Goal: Information Seeking & Learning: Learn about a topic

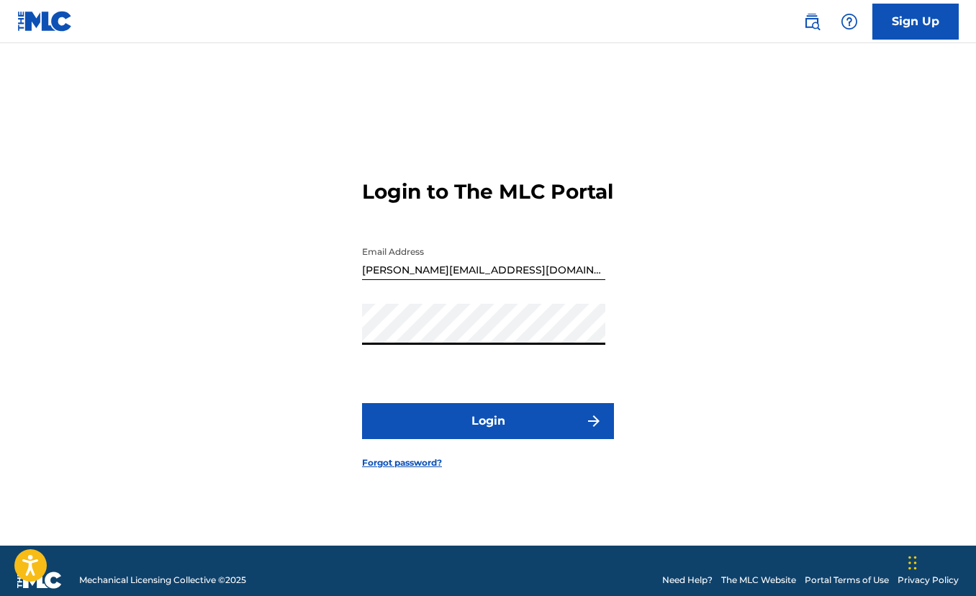
click at [461, 437] on button "Login" at bounding box center [488, 421] width 252 height 36
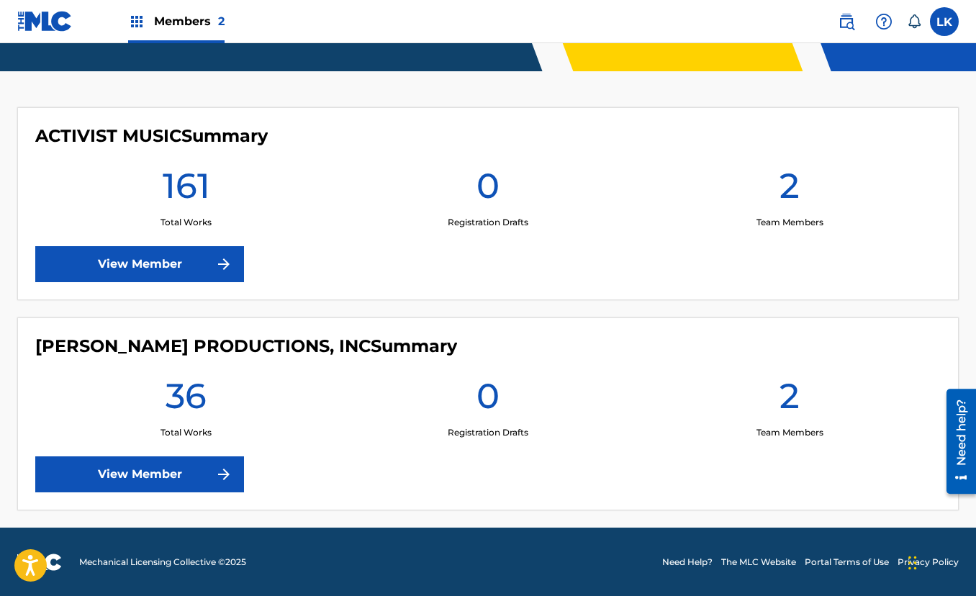
scroll to position [351, 0]
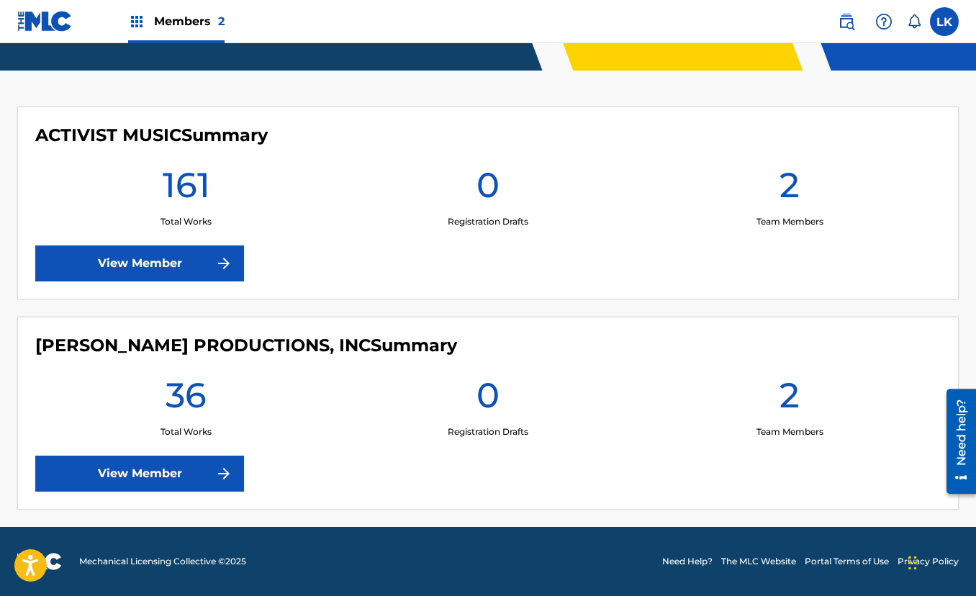
click at [178, 265] on link "View Member" at bounding box center [139, 263] width 209 height 36
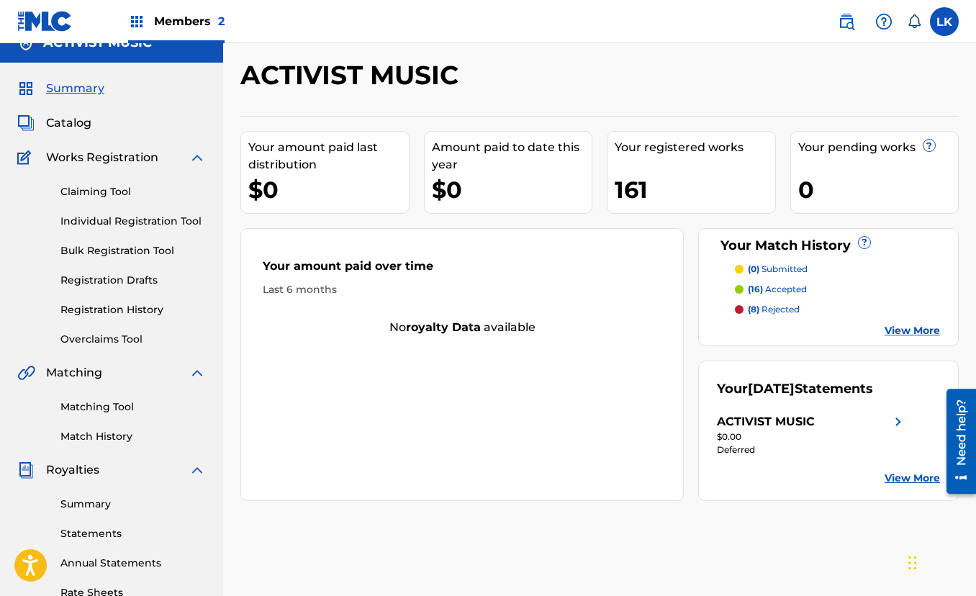
scroll to position [22, 0]
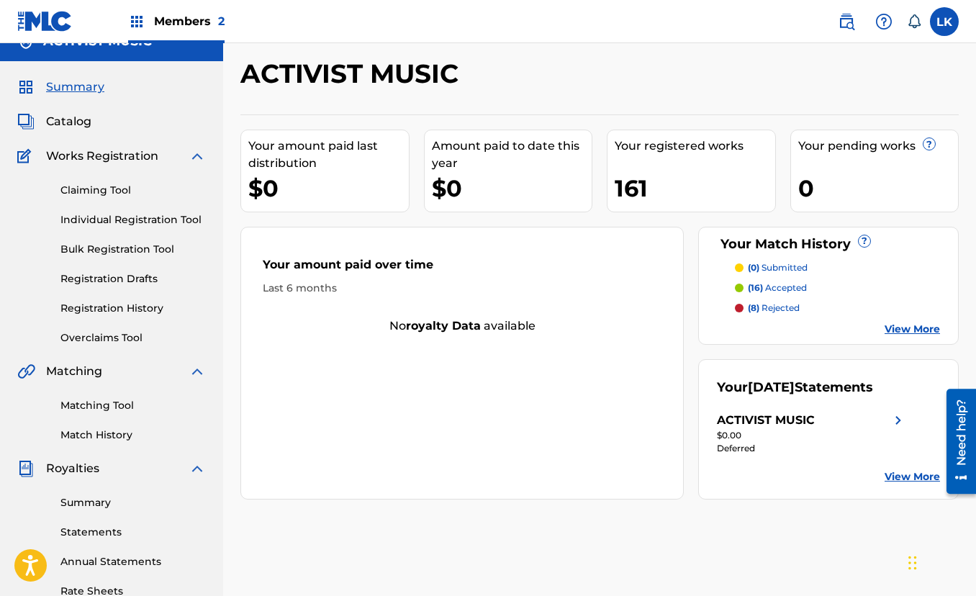
click at [107, 407] on link "Matching Tool" at bounding box center [132, 405] width 145 height 15
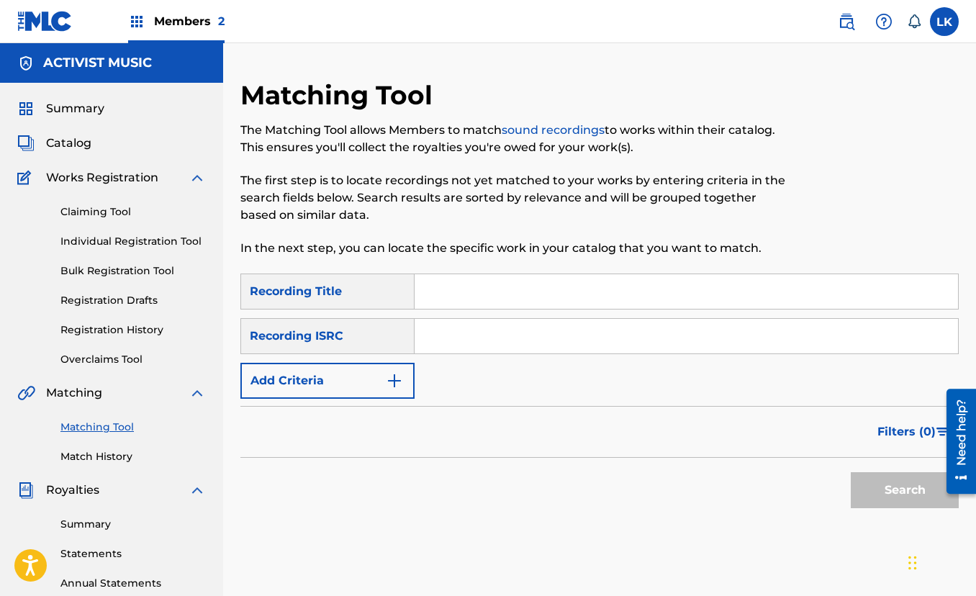
click at [107, 458] on link "Match History" at bounding box center [132, 456] width 145 height 15
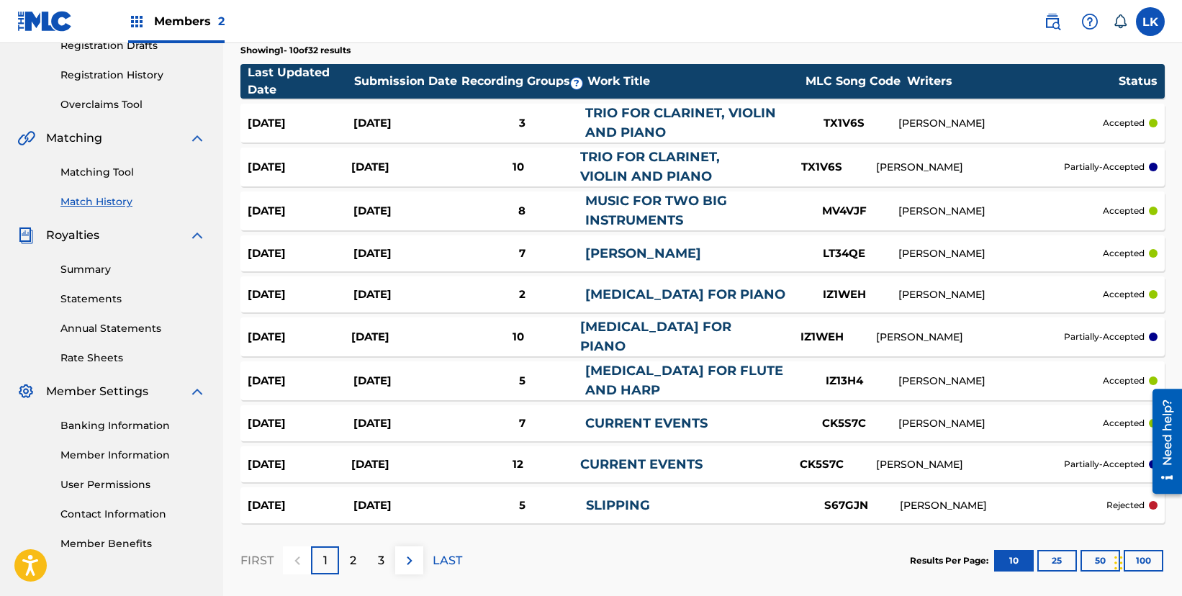
scroll to position [243, 0]
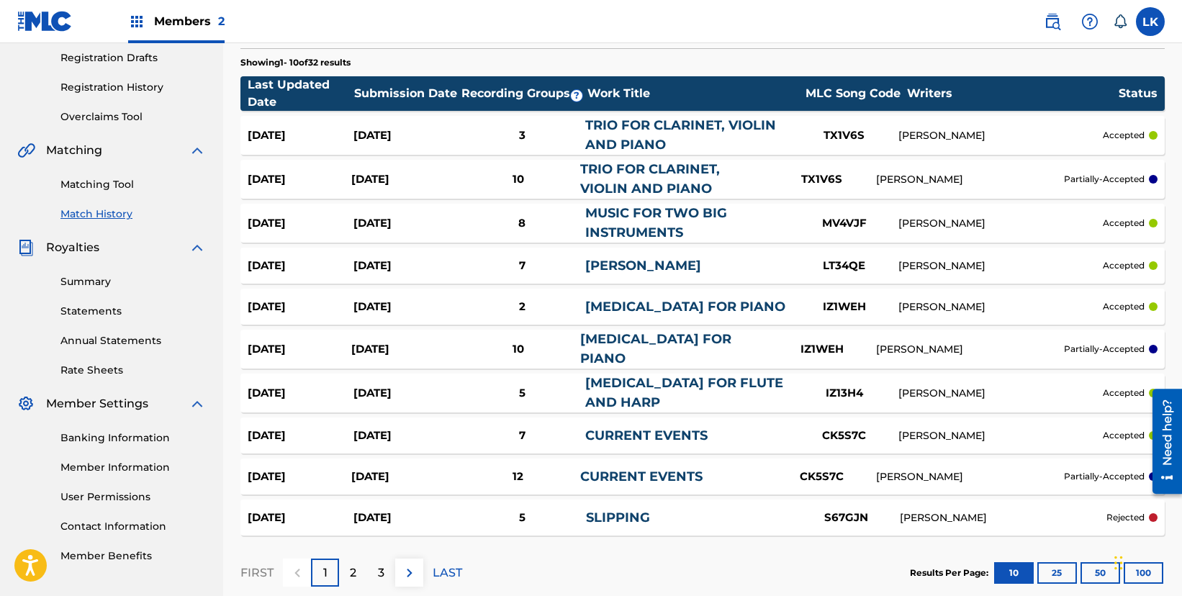
click at [687, 176] on link "TRIO FOR CLARINET, VIOLIN AND PIANO" at bounding box center [650, 178] width 140 height 35
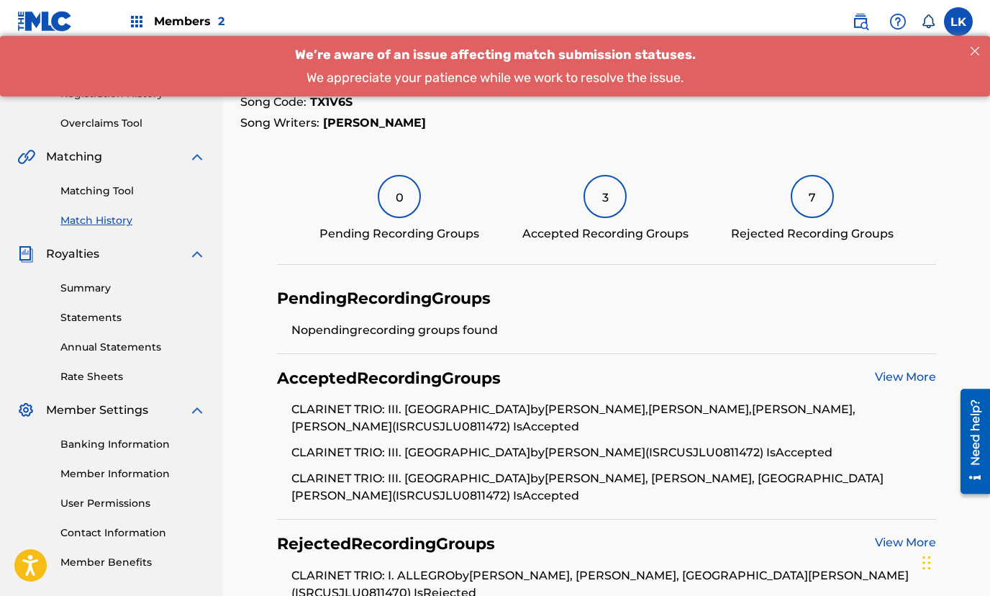
scroll to position [175, 0]
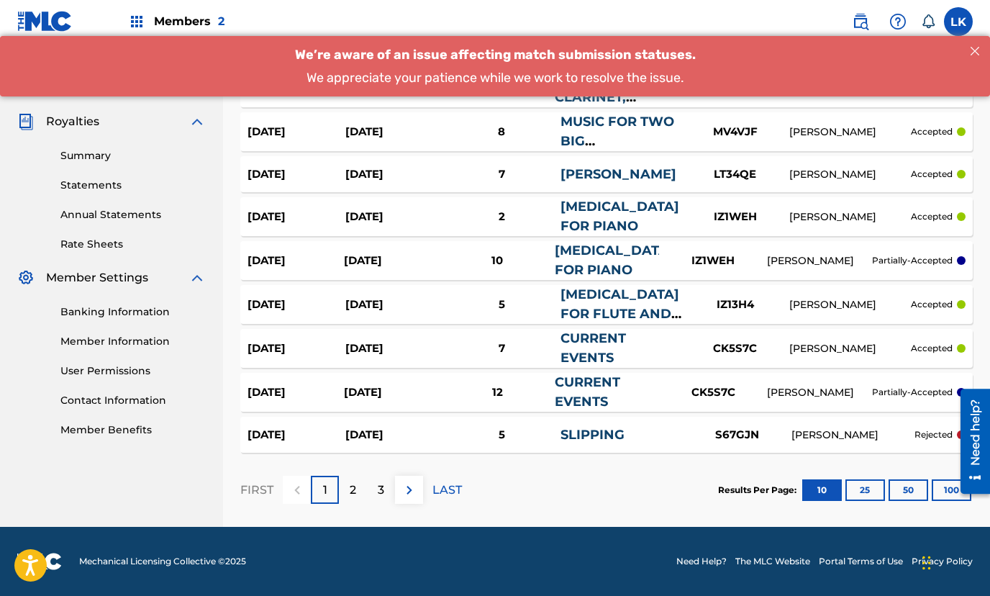
scroll to position [366, 0]
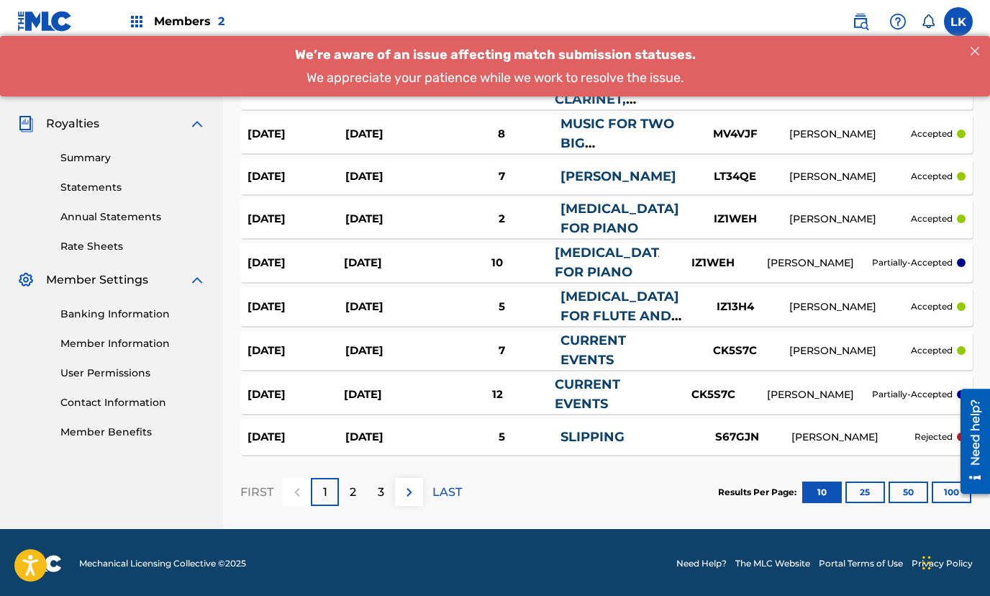
click at [592, 438] on link "SLIPPING" at bounding box center [593, 437] width 64 height 16
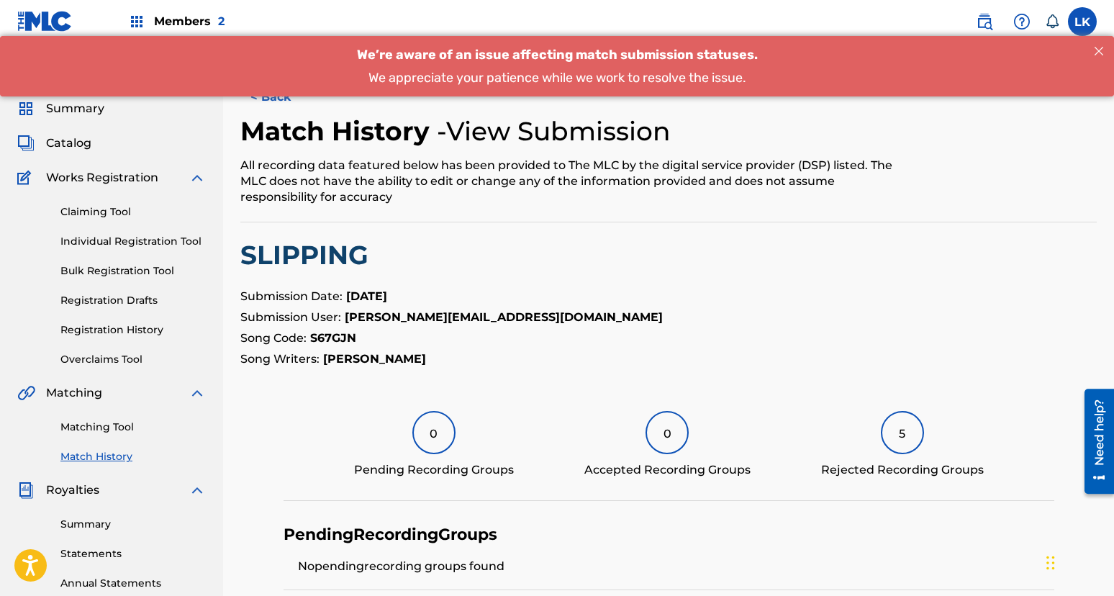
click at [105, 451] on link "Match History" at bounding box center [132, 456] width 145 height 15
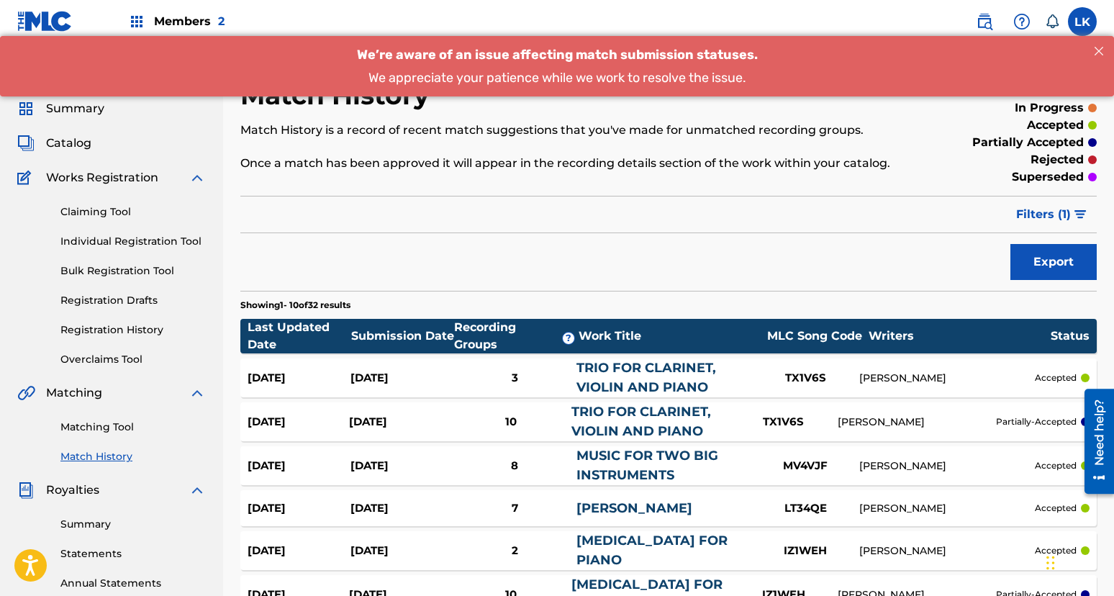
click at [975, 211] on span "Filters ( 1 )" at bounding box center [1043, 214] width 55 height 17
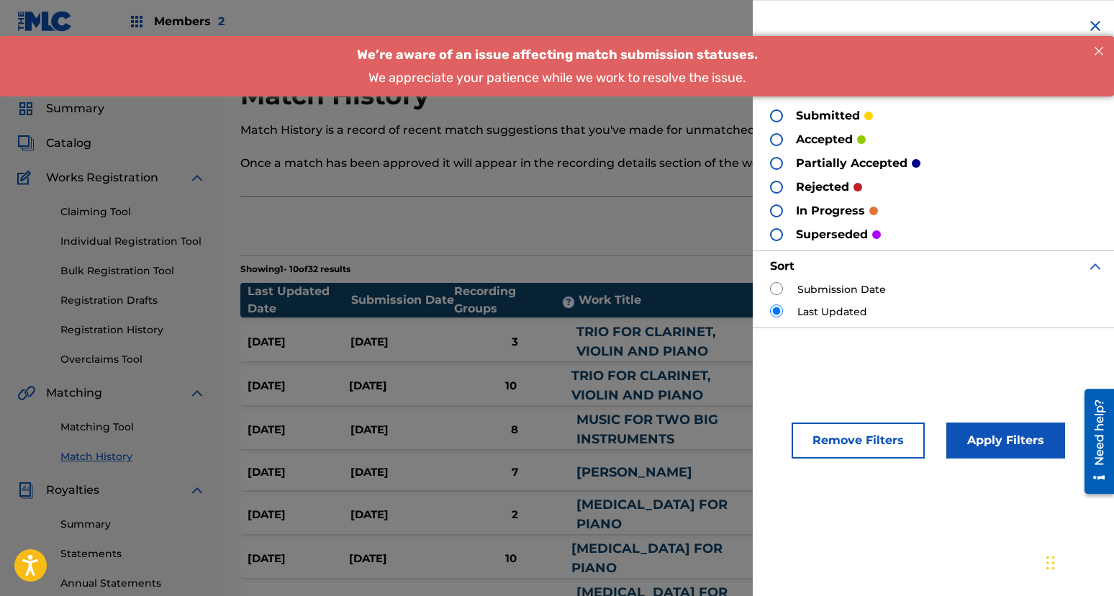
click at [780, 184] on div at bounding box center [776, 187] width 13 height 13
click at [975, 437] on button "Apply Filters" at bounding box center [1005, 440] width 119 height 36
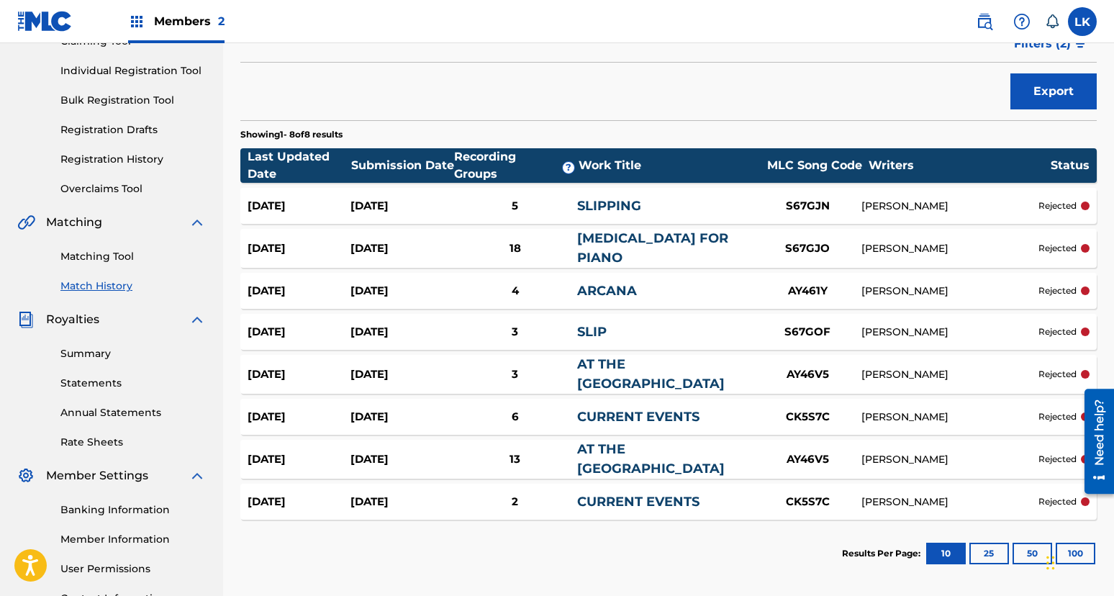
scroll to position [171, 0]
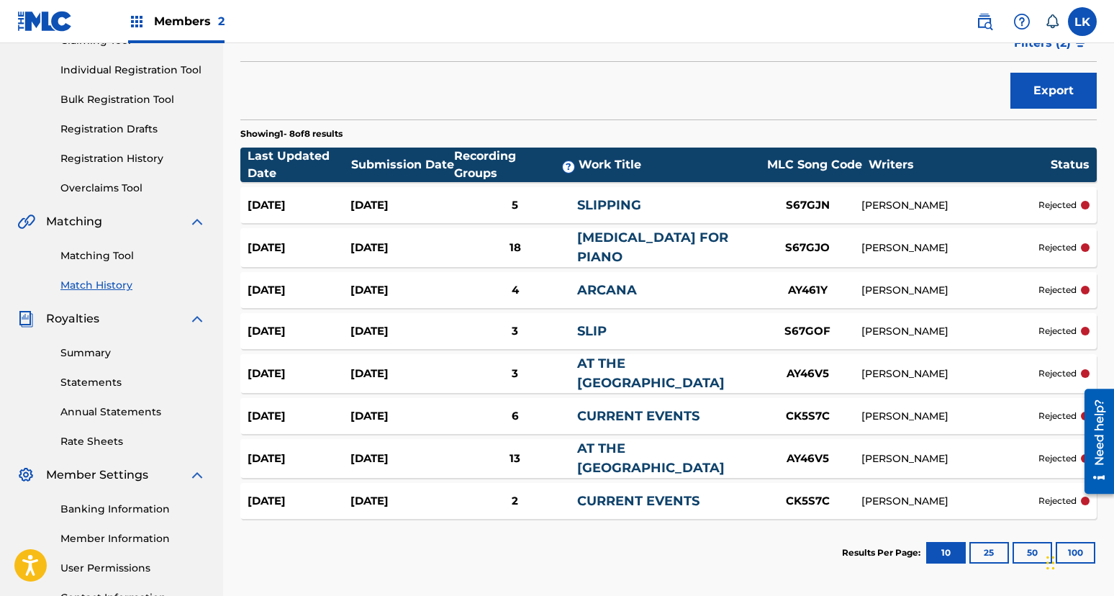
click at [617, 203] on link "SLIPPING" at bounding box center [609, 205] width 64 height 16
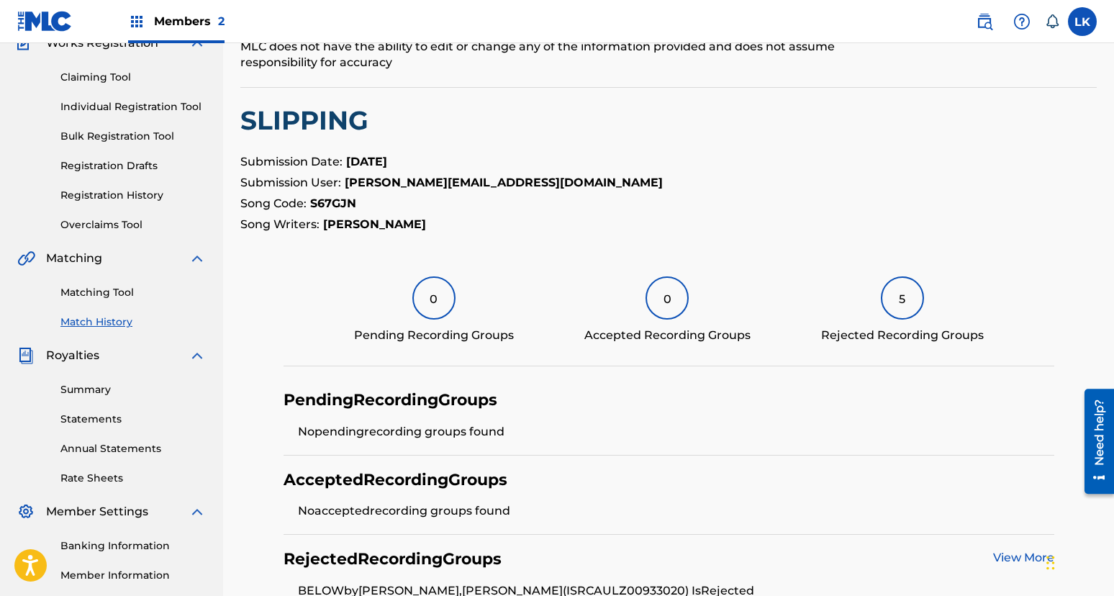
scroll to position [345, 0]
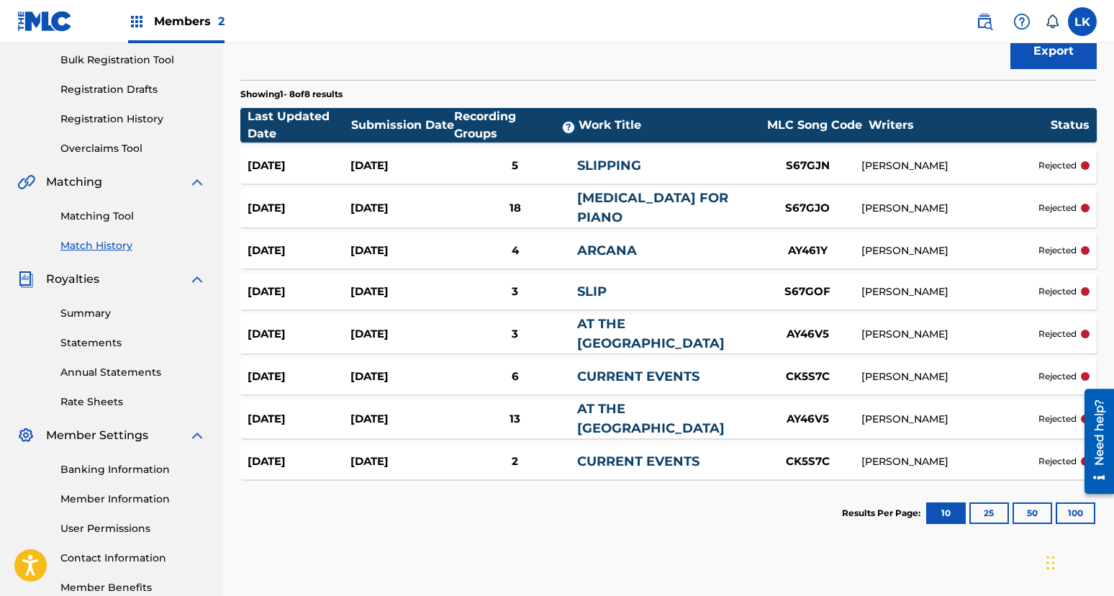
scroll to position [215, 0]
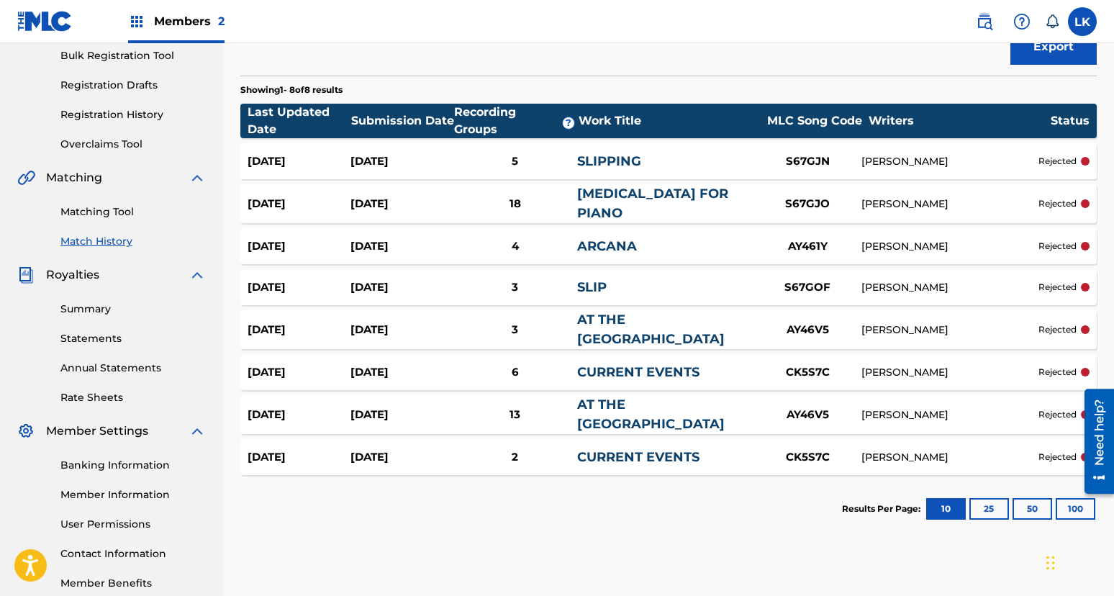
click at [397, 202] on div "[DATE]" at bounding box center [402, 204] width 103 height 17
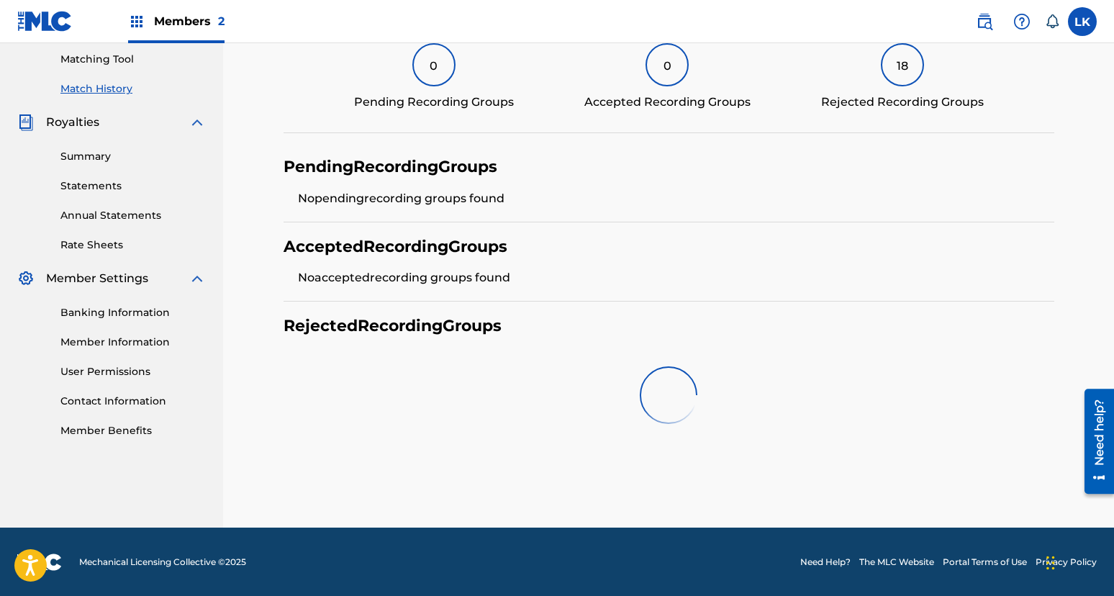
scroll to position [345, 0]
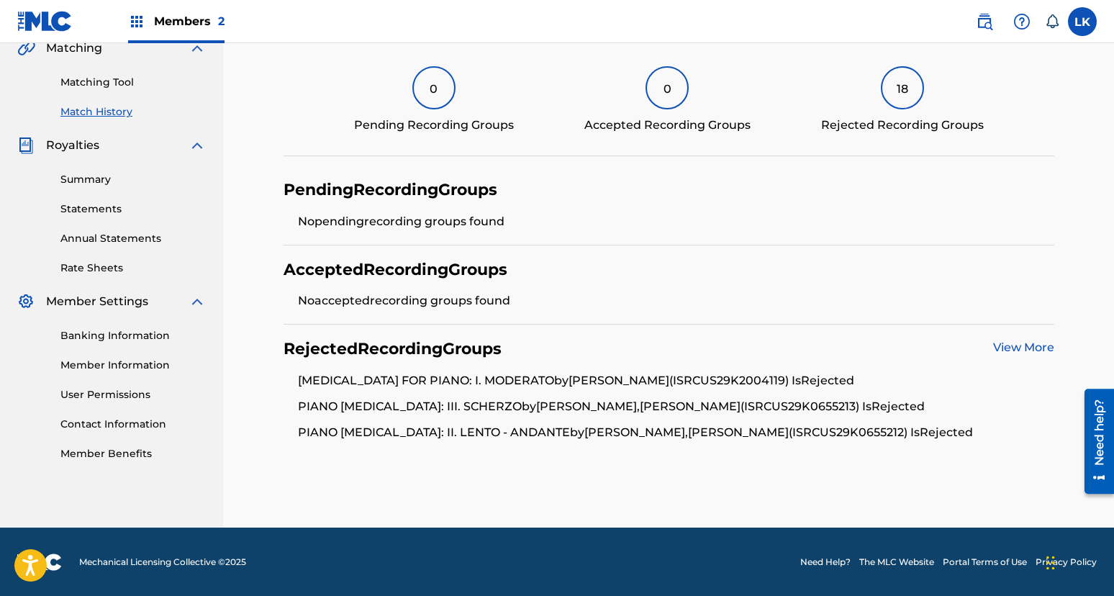
scroll to position [215, 0]
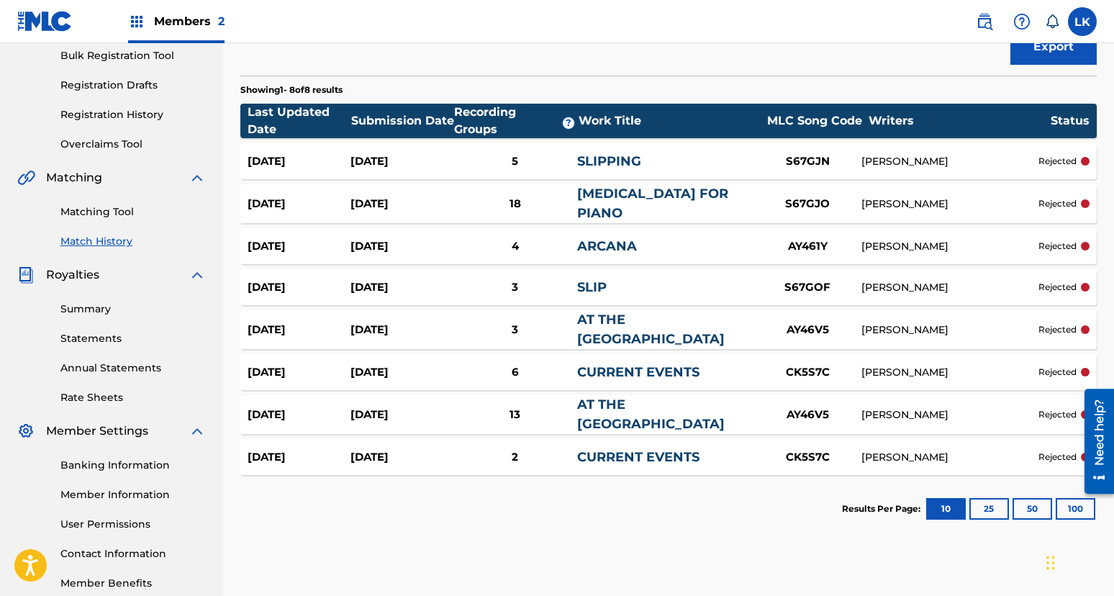
click at [389, 284] on div "[DATE]" at bounding box center [402, 287] width 103 height 17
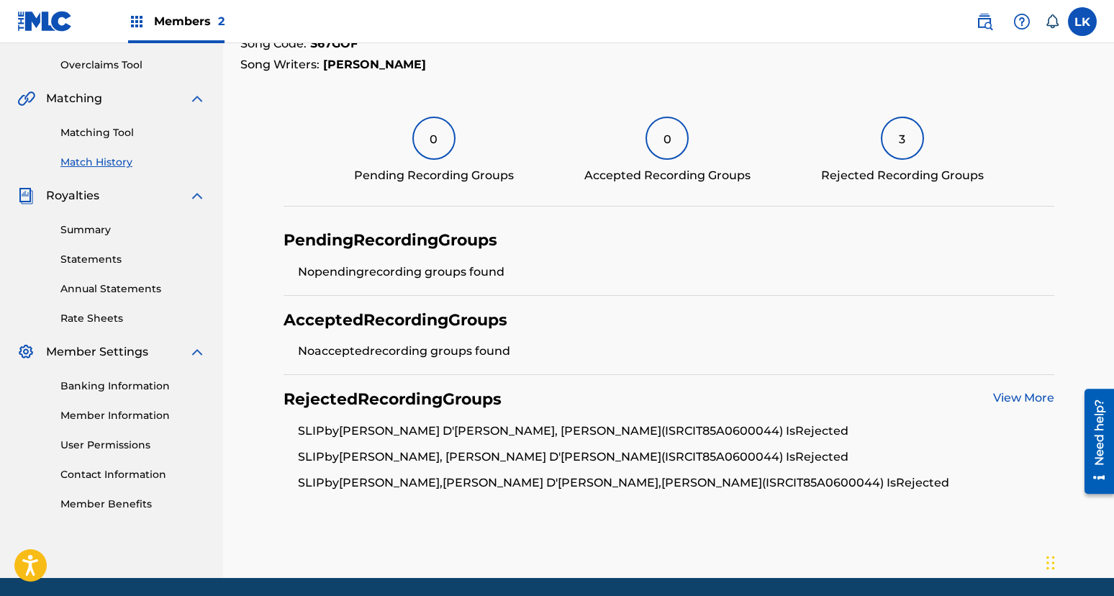
scroll to position [299, 0]
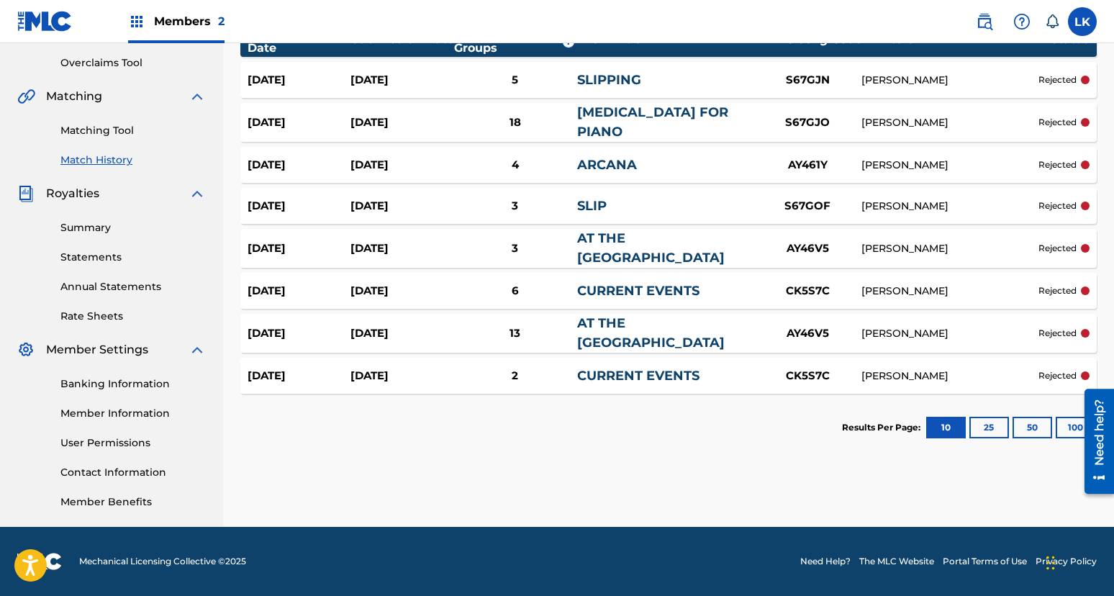
scroll to position [215, 0]
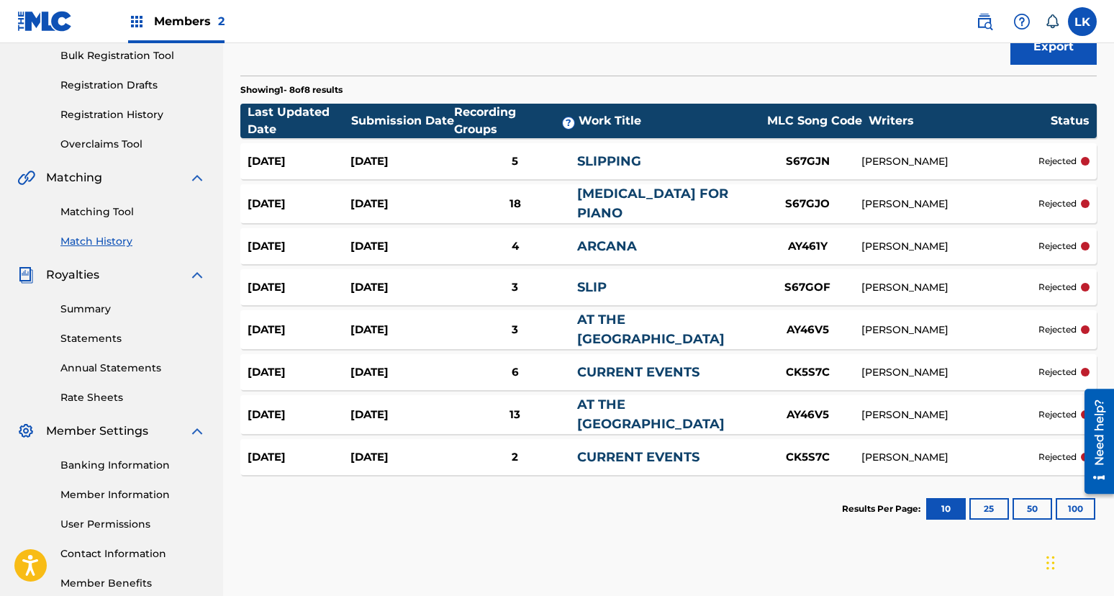
click at [387, 368] on div "[DATE]" at bounding box center [402, 372] width 103 height 17
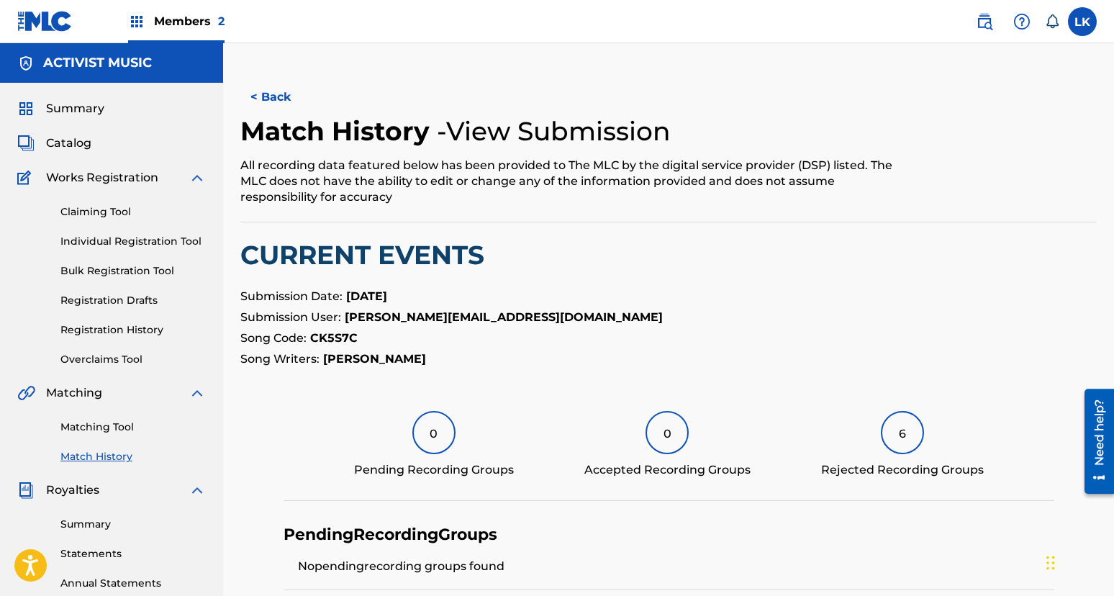
scroll to position [362, 0]
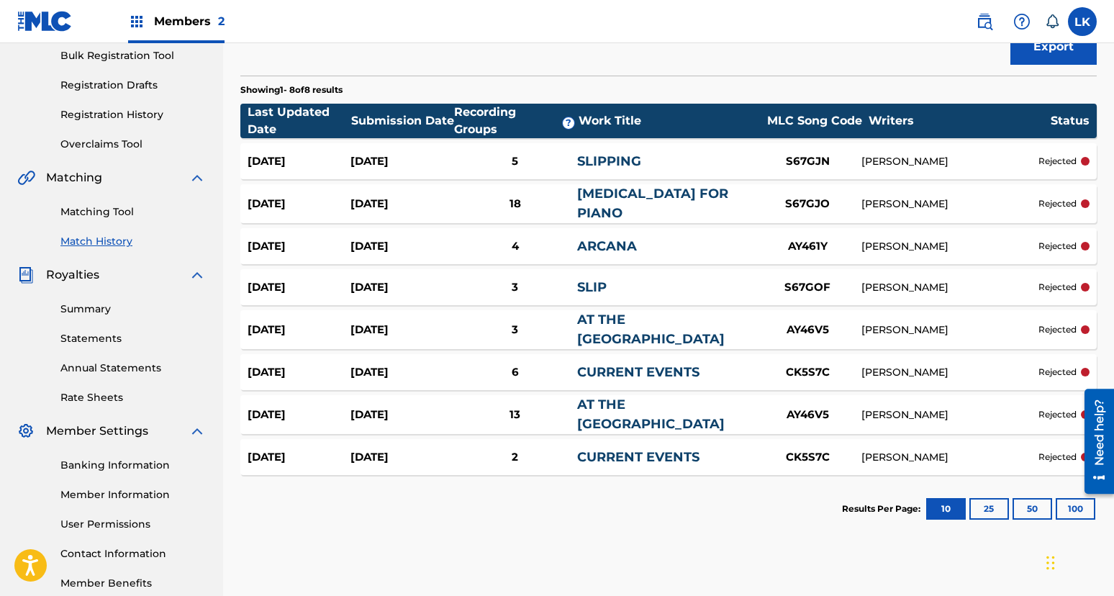
scroll to position [251, 0]
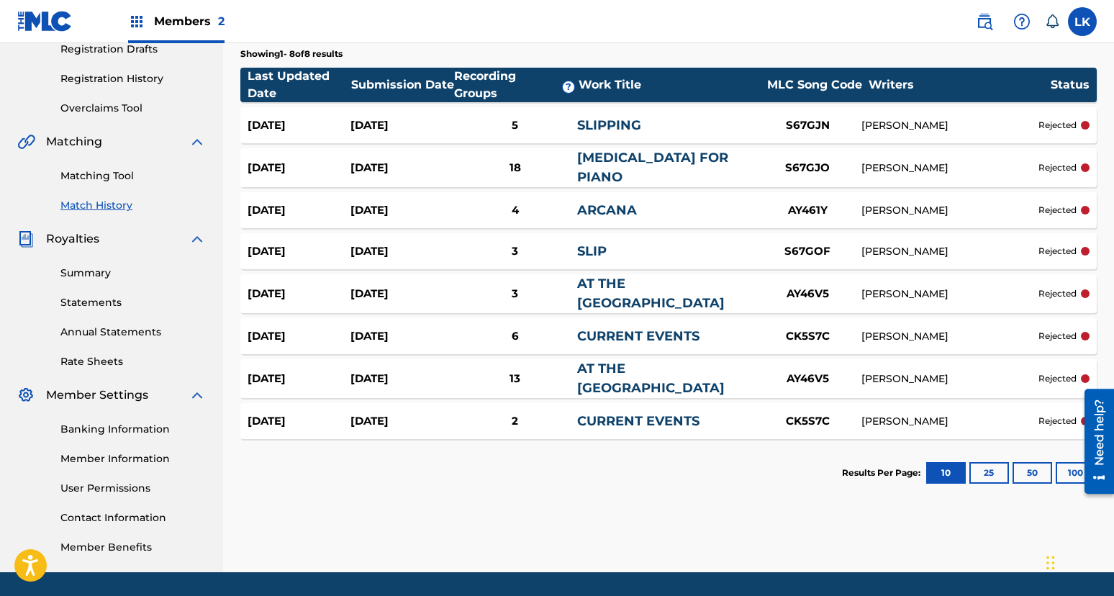
click at [377, 413] on div "[DATE]" at bounding box center [402, 421] width 103 height 17
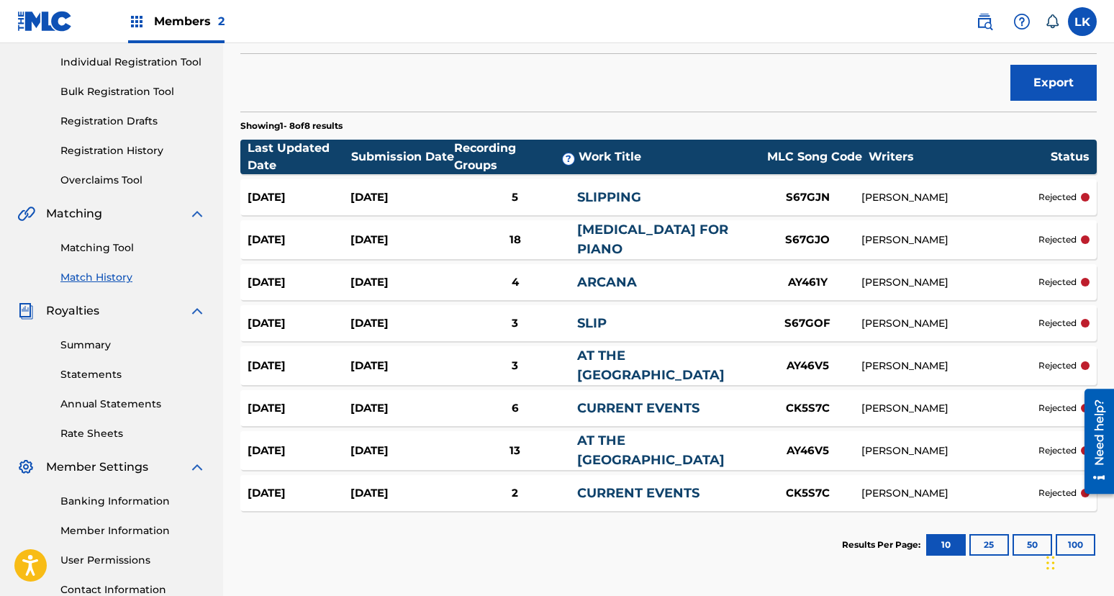
scroll to position [165, 0]
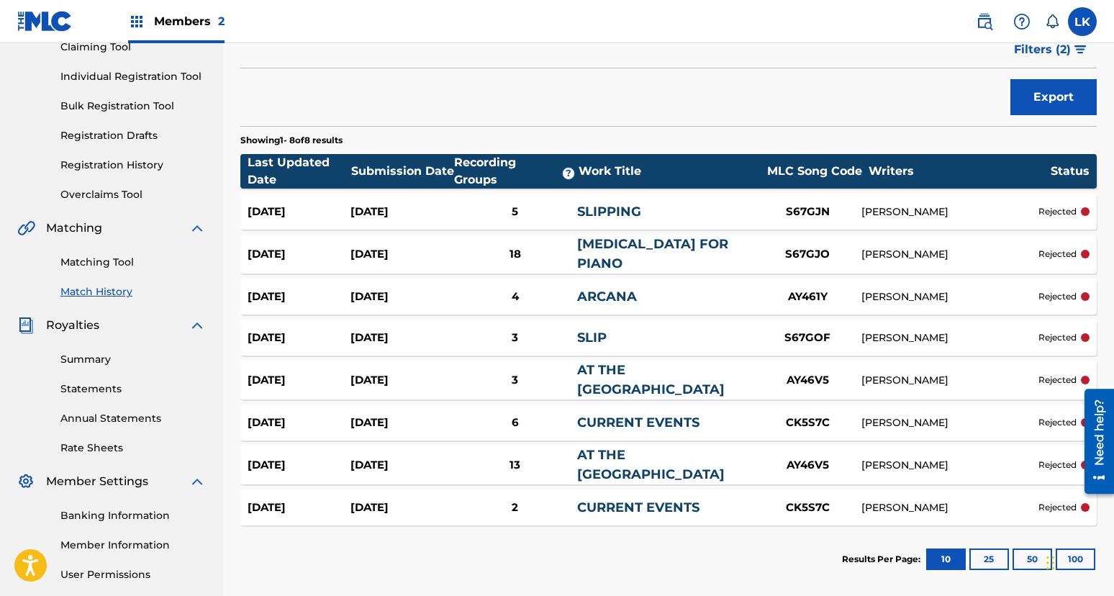
click at [403, 249] on div "[DATE]" at bounding box center [402, 254] width 103 height 17
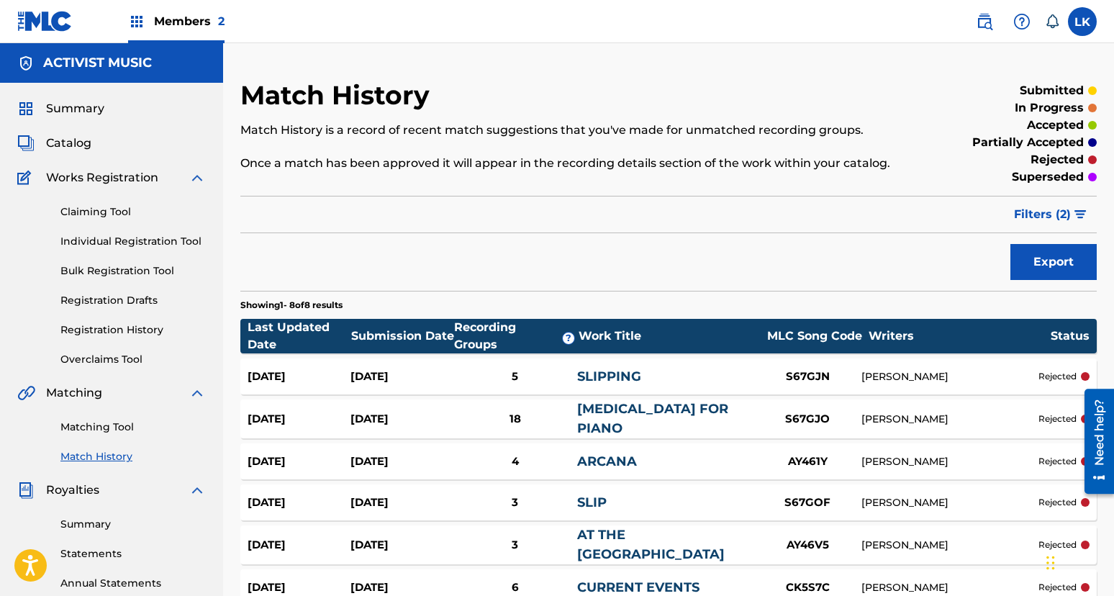
scroll to position [165, 0]
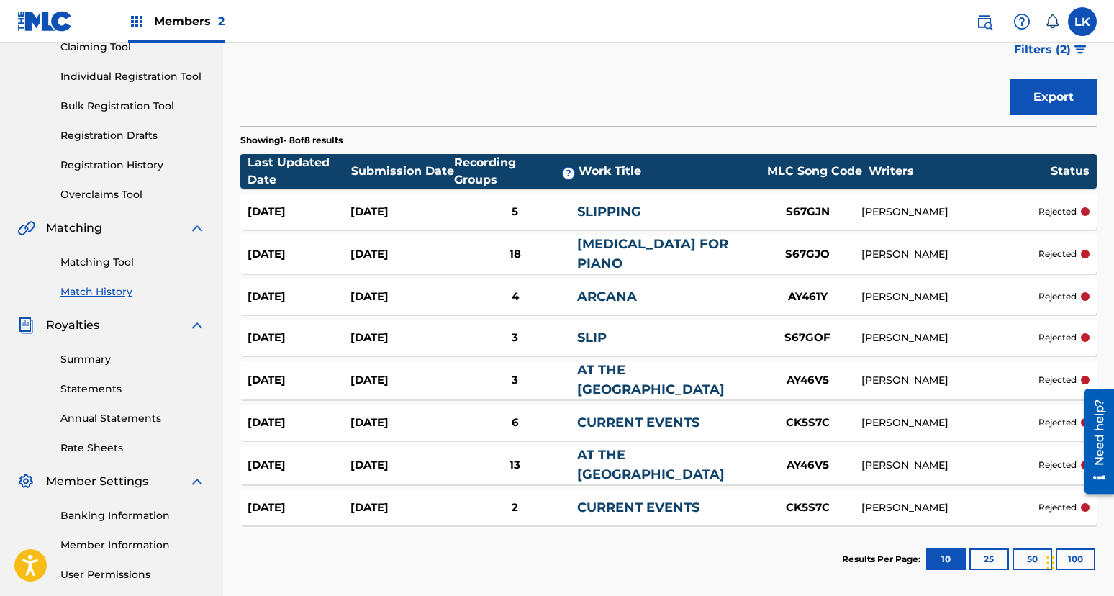
click at [422, 376] on div "[DATE]" at bounding box center [402, 380] width 103 height 17
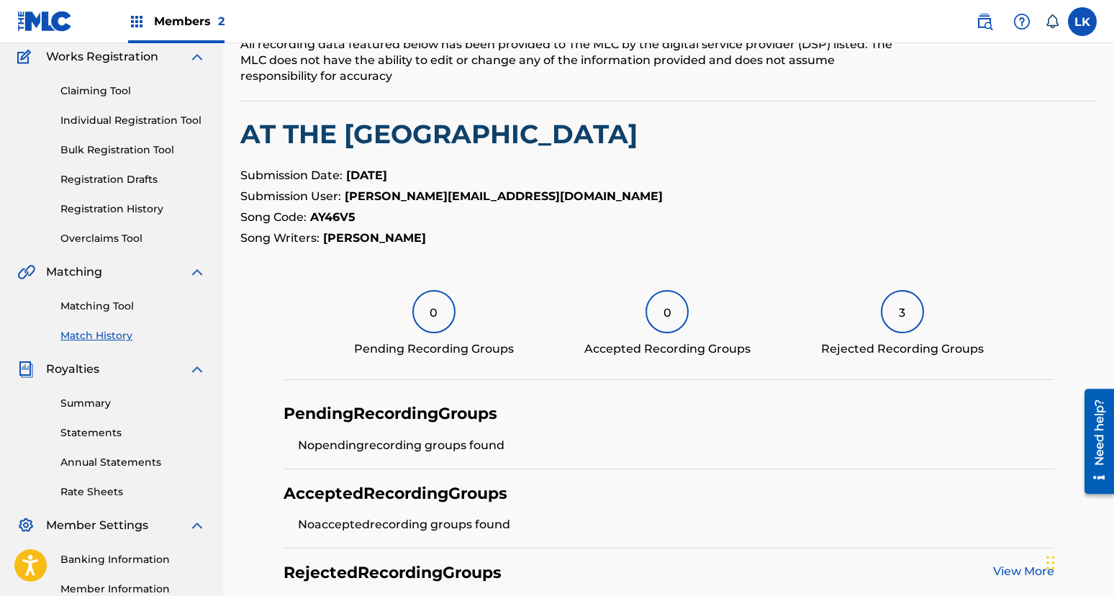
scroll to position [26, 0]
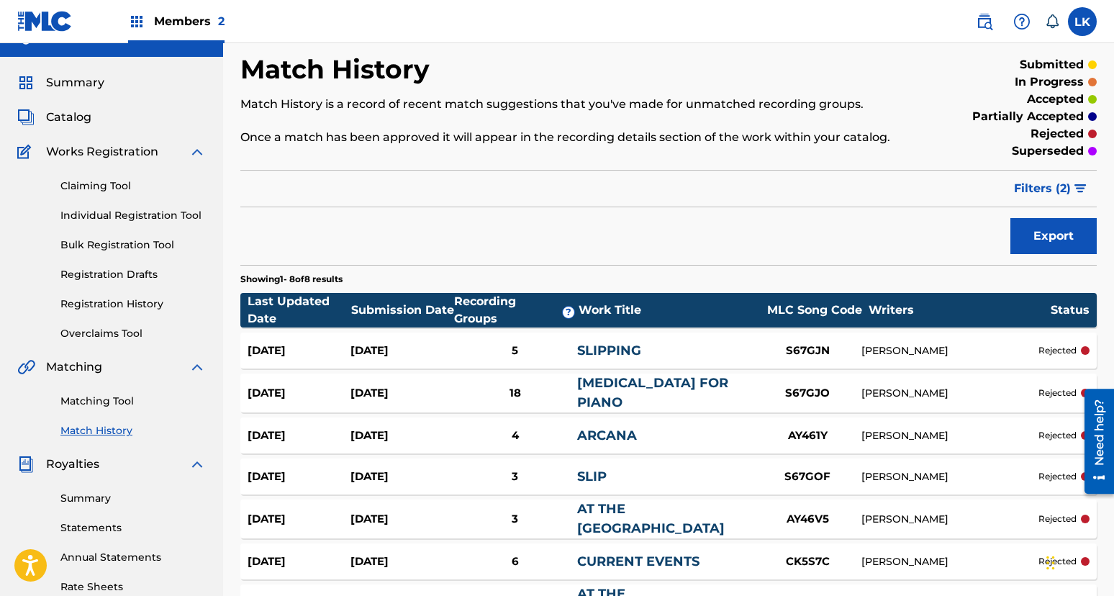
scroll to position [165, 0]
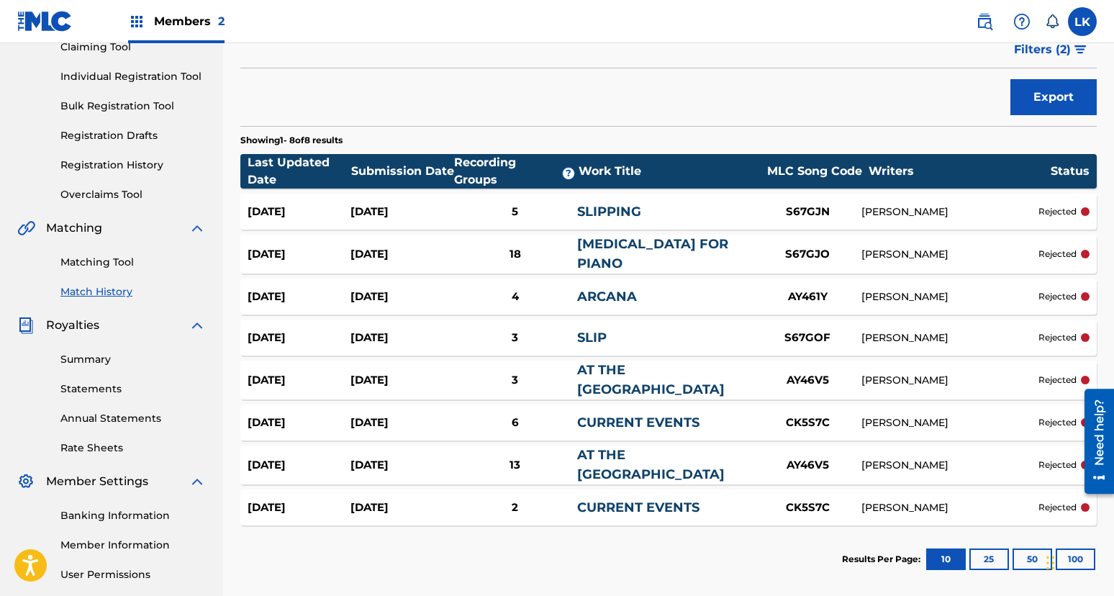
click at [377, 457] on div "[DATE]" at bounding box center [402, 465] width 103 height 17
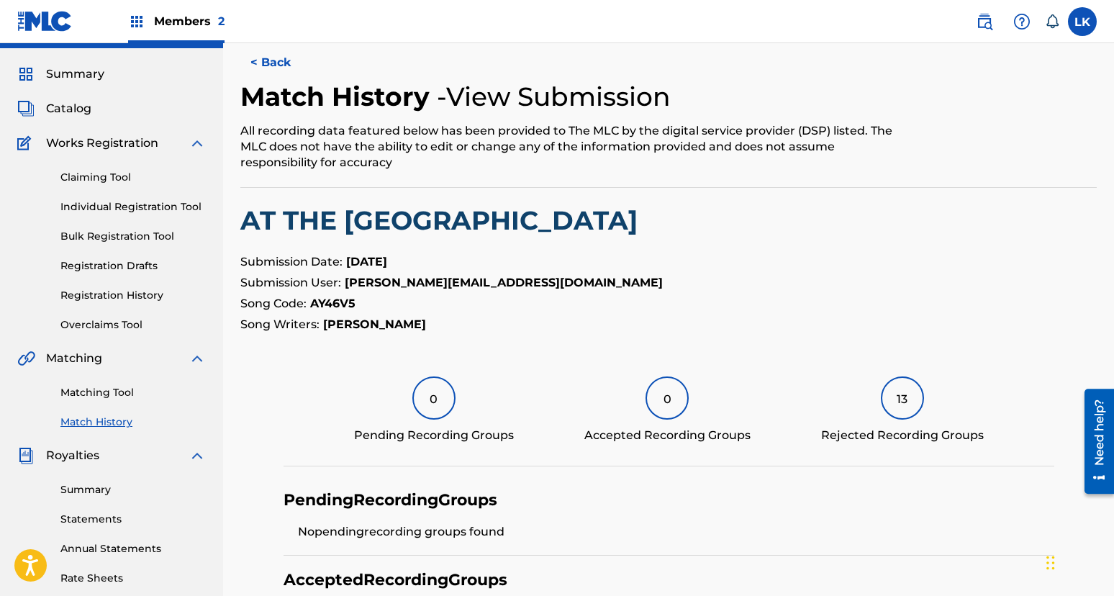
scroll to position [22, 0]
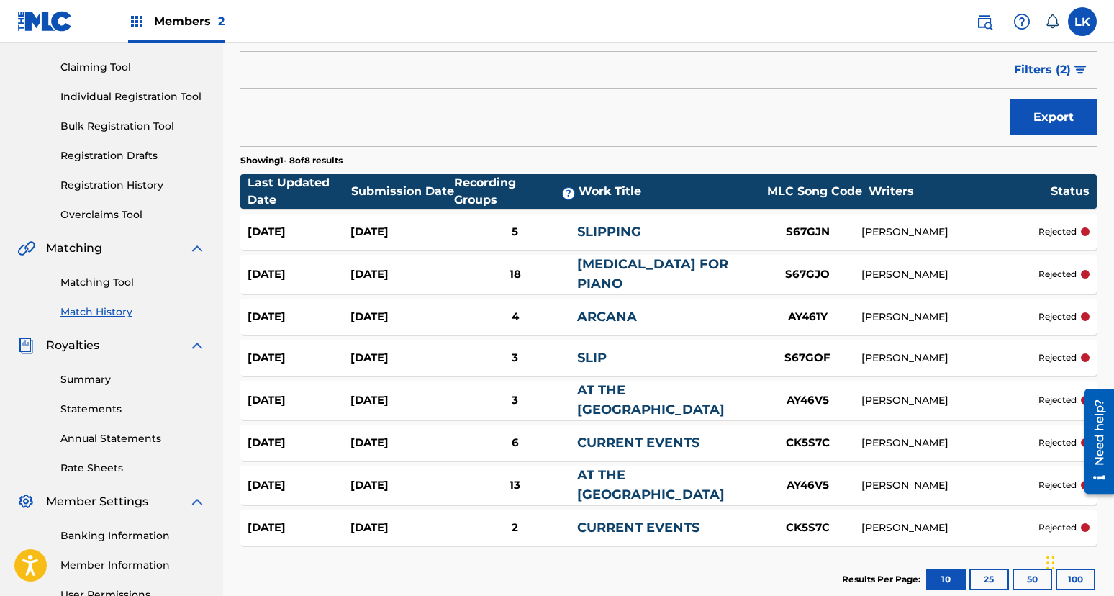
scroll to position [147, 0]
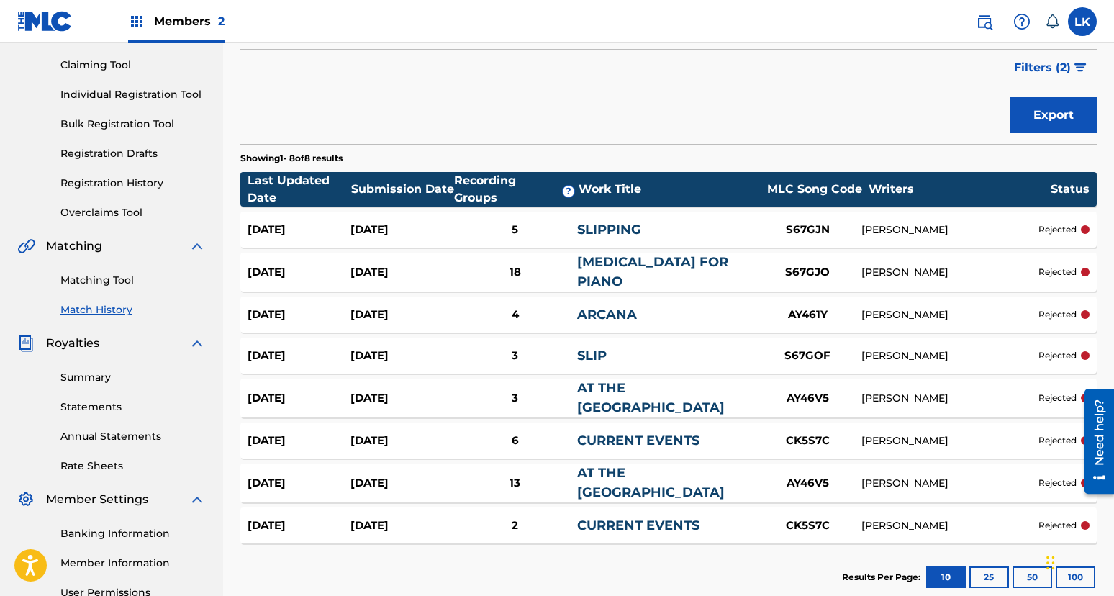
click at [975, 67] on span "Filters ( 2 )" at bounding box center [1042, 67] width 57 height 17
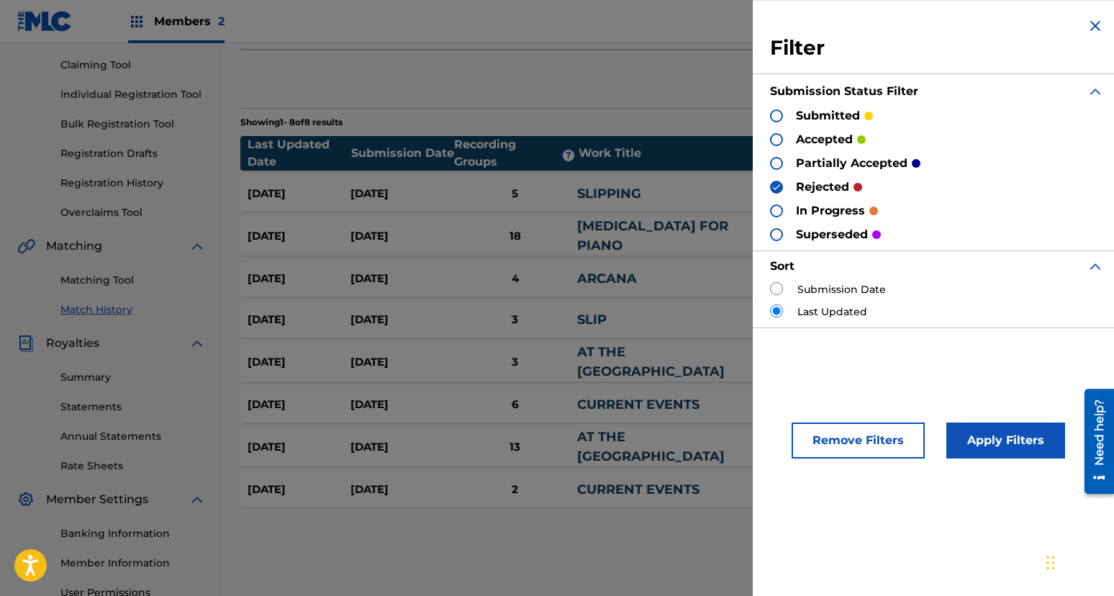
click at [781, 160] on div at bounding box center [776, 163] width 13 height 13
click at [975, 432] on button "Apply Filters" at bounding box center [1005, 440] width 119 height 36
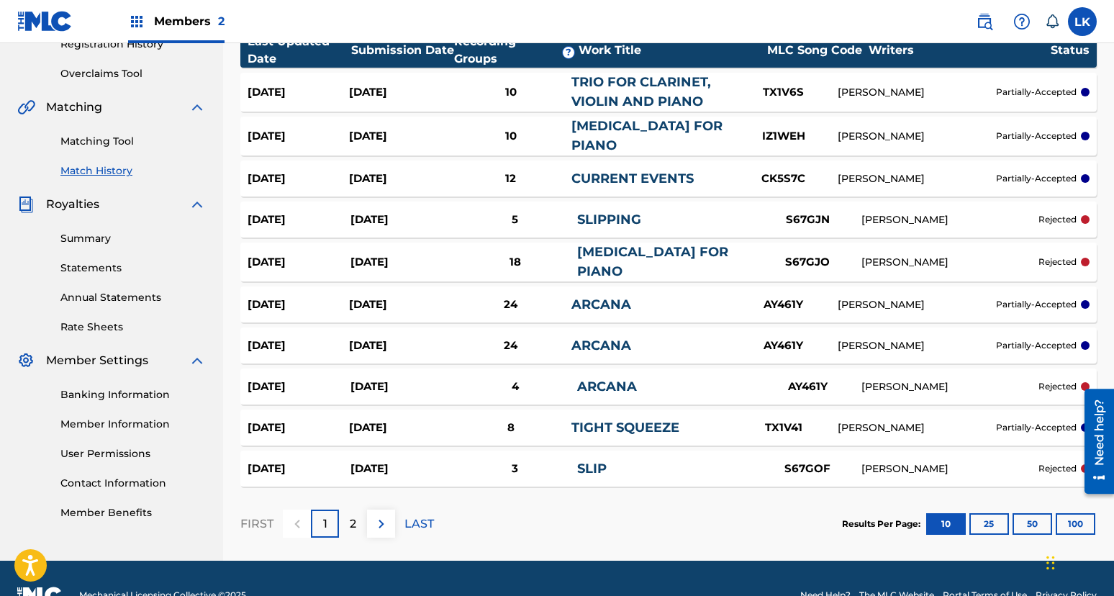
scroll to position [290, 0]
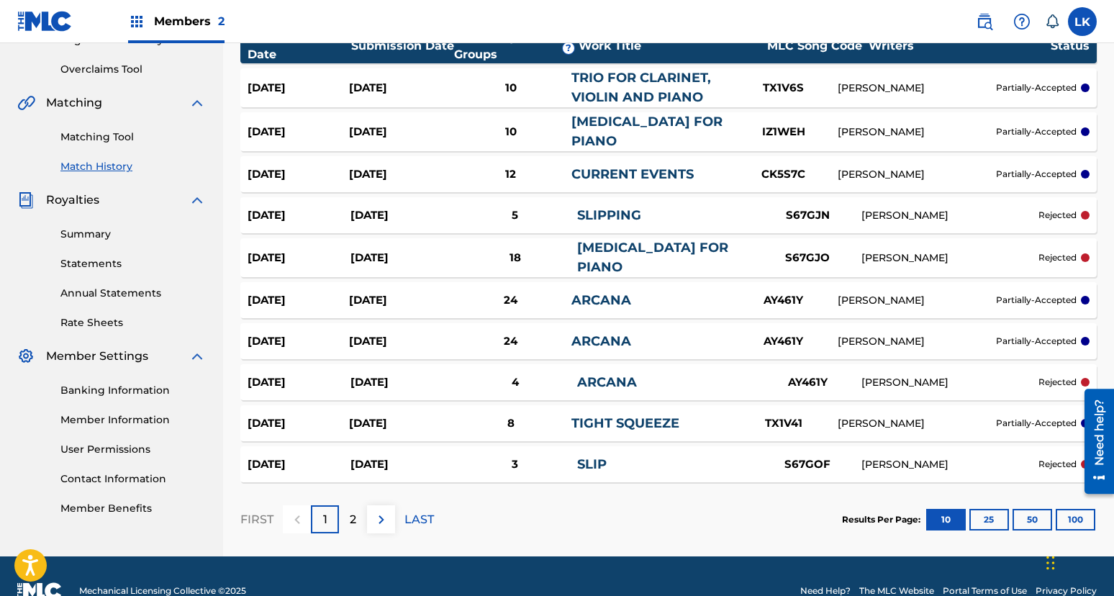
click at [975, 520] on button "25" at bounding box center [989, 520] width 40 height 22
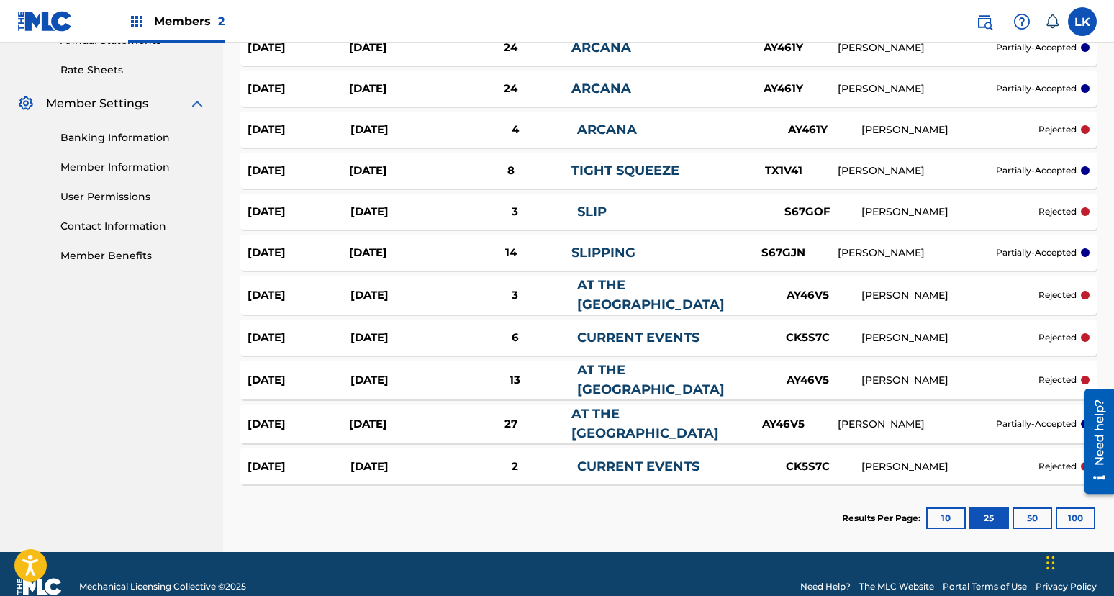
scroll to position [548, 0]
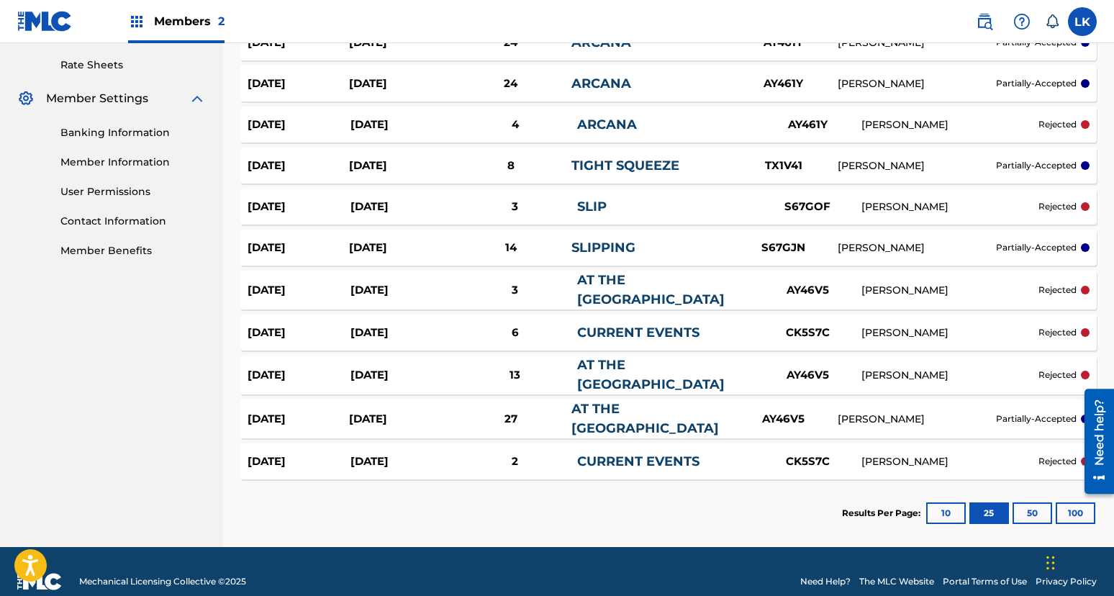
click at [638, 370] on link "AT THE [GEOGRAPHIC_DATA]" at bounding box center [651, 374] width 148 height 35
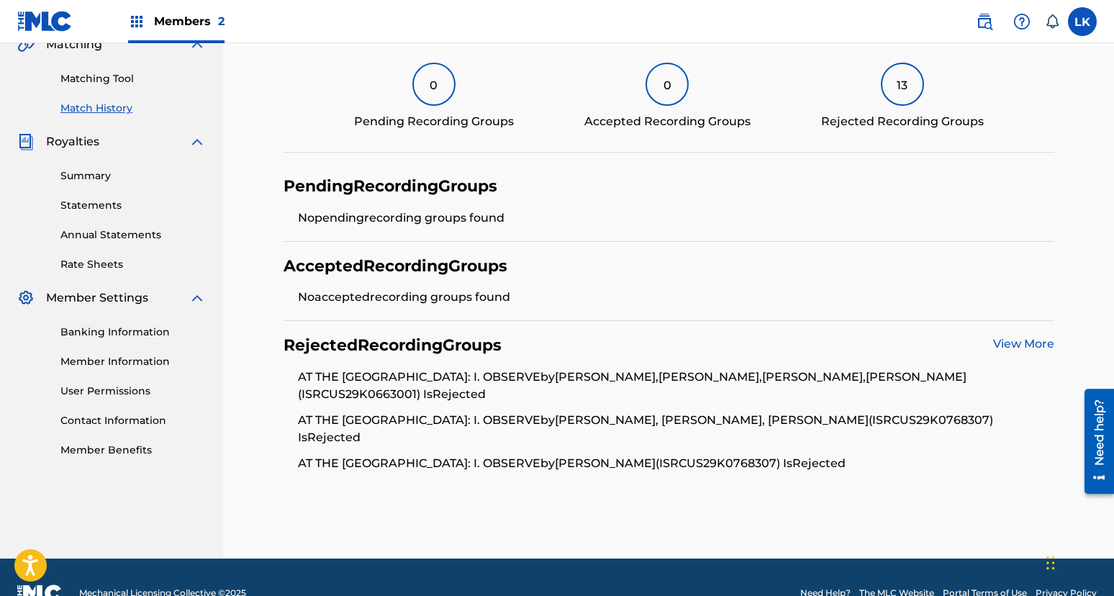
scroll to position [362, 0]
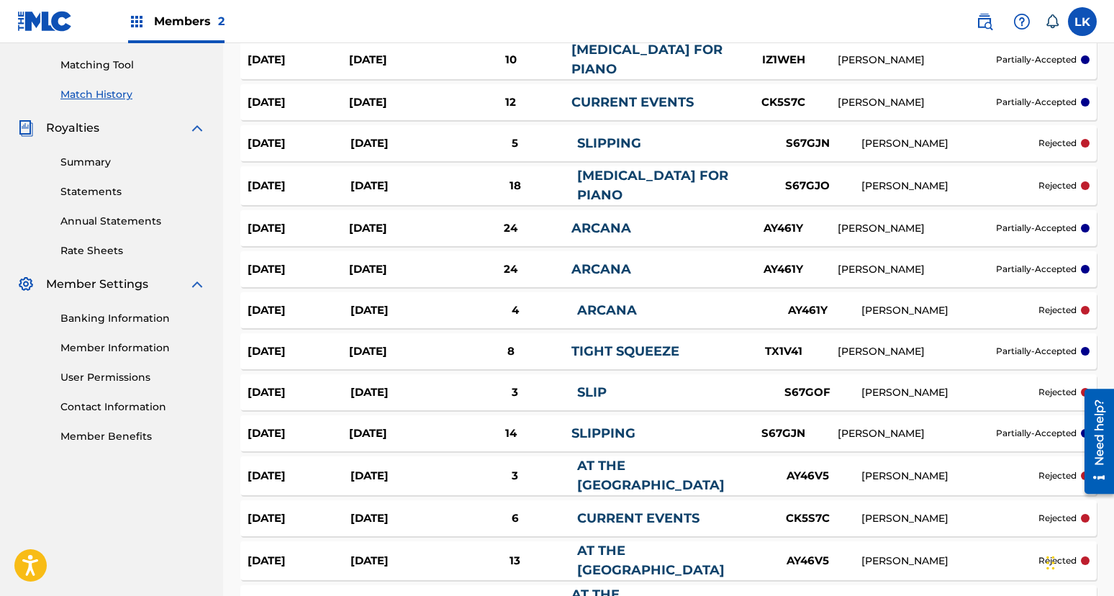
scroll to position [548, 0]
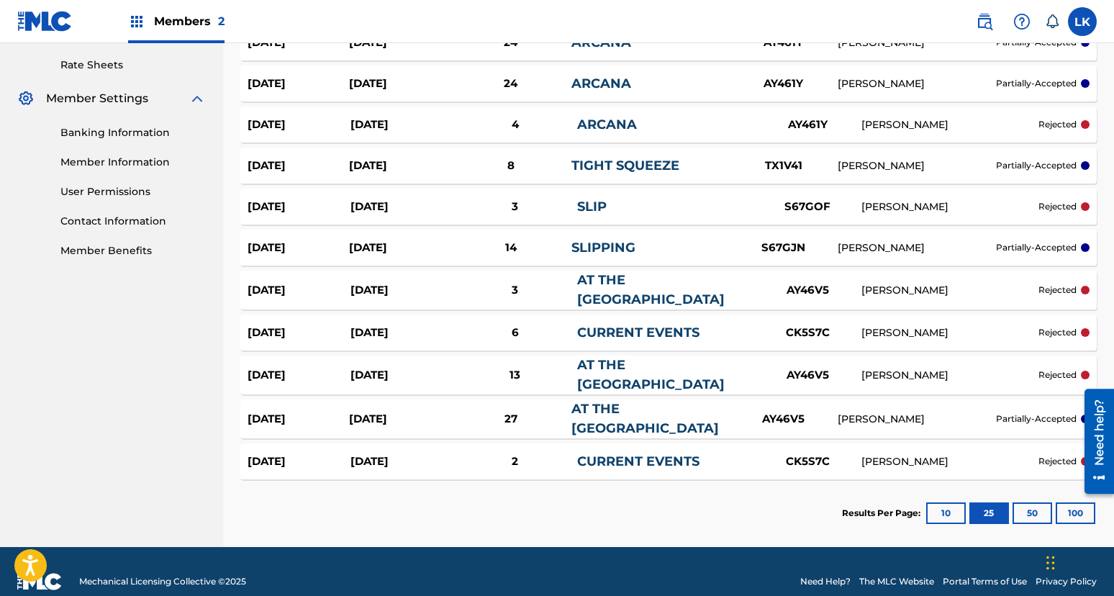
click at [651, 401] on link "AT THE [GEOGRAPHIC_DATA]" at bounding box center [645, 418] width 148 height 35
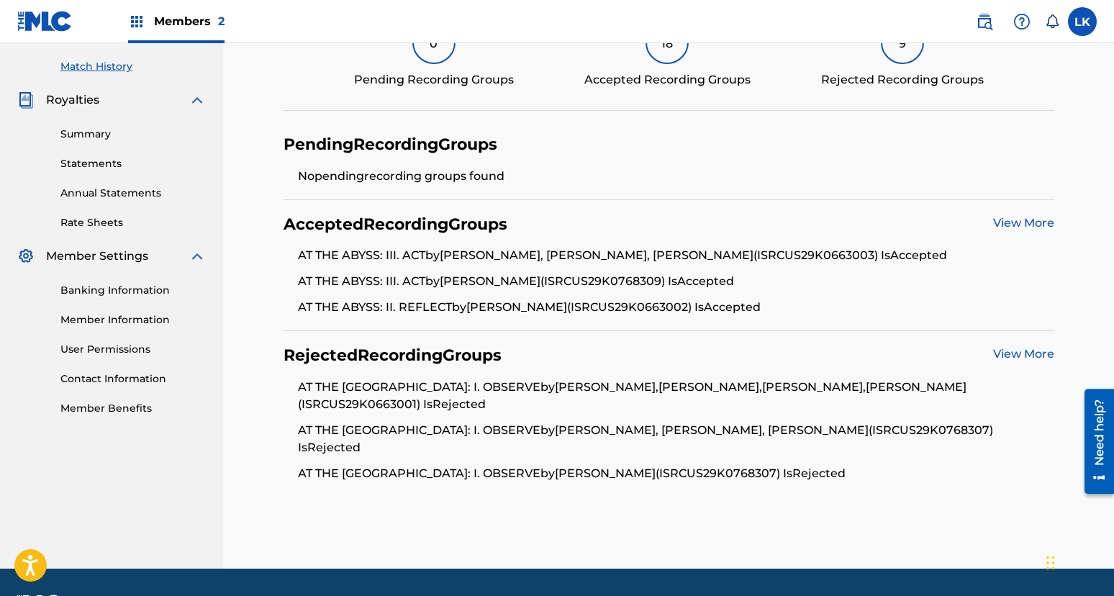
scroll to position [376, 0]
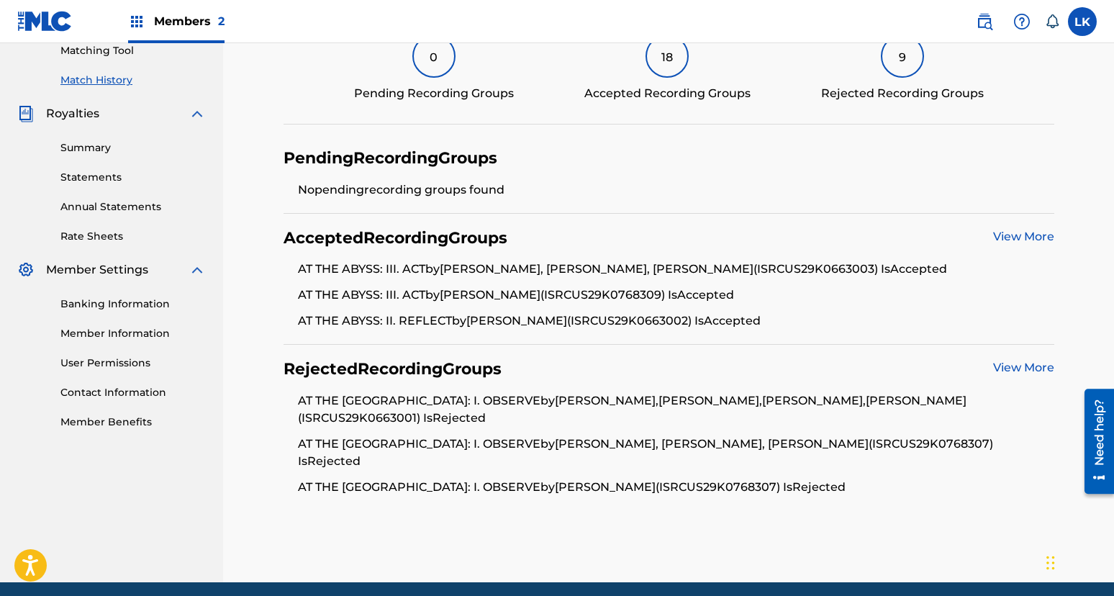
scroll to position [548, 0]
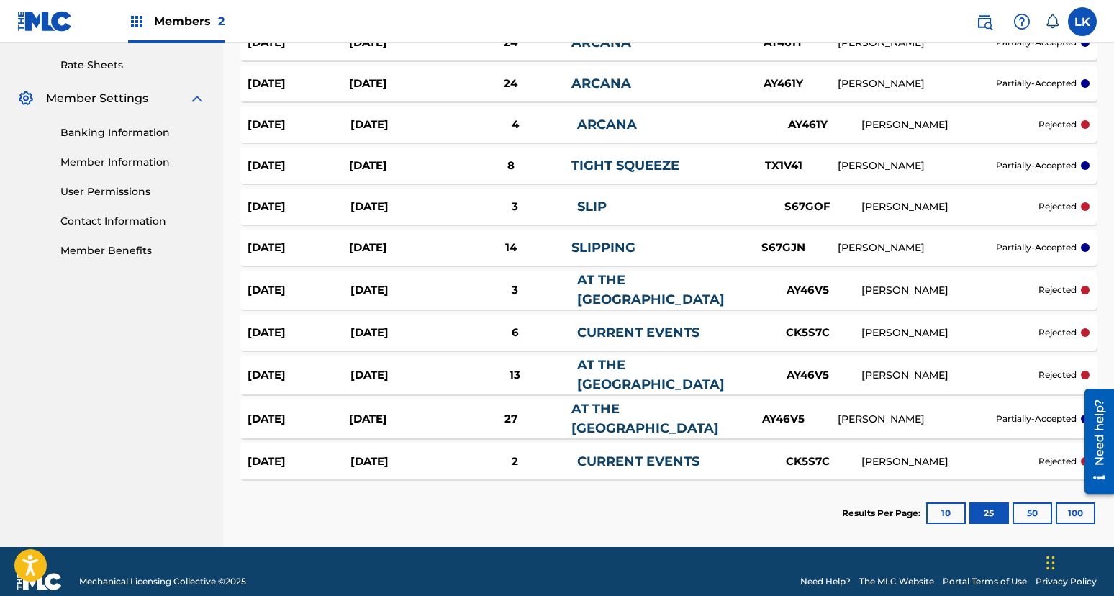
click at [611, 363] on link "AT THE [GEOGRAPHIC_DATA]" at bounding box center [651, 374] width 148 height 35
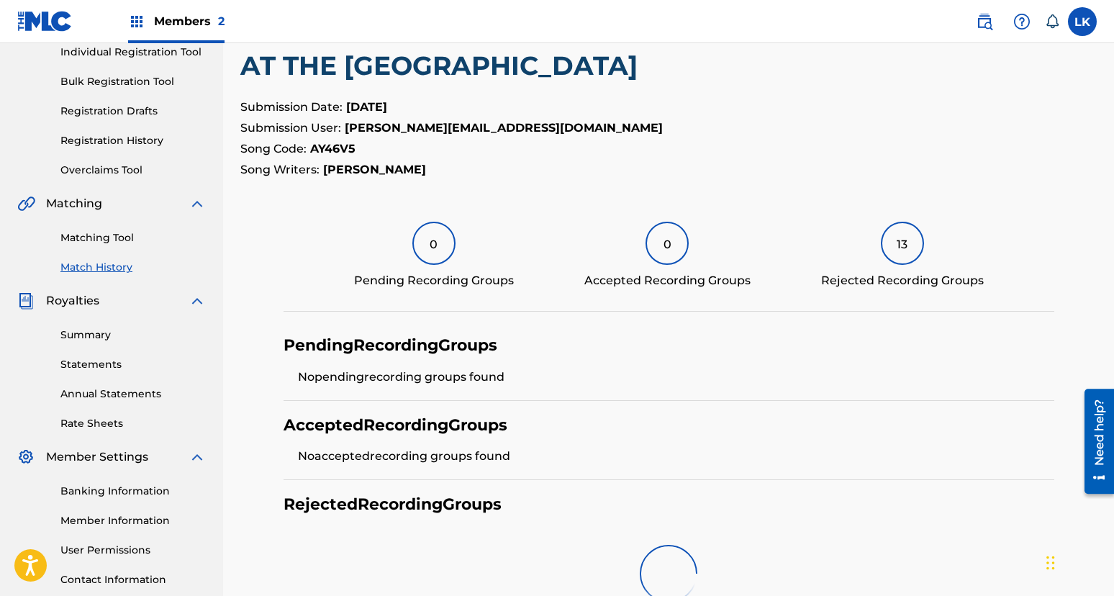
scroll to position [362, 0]
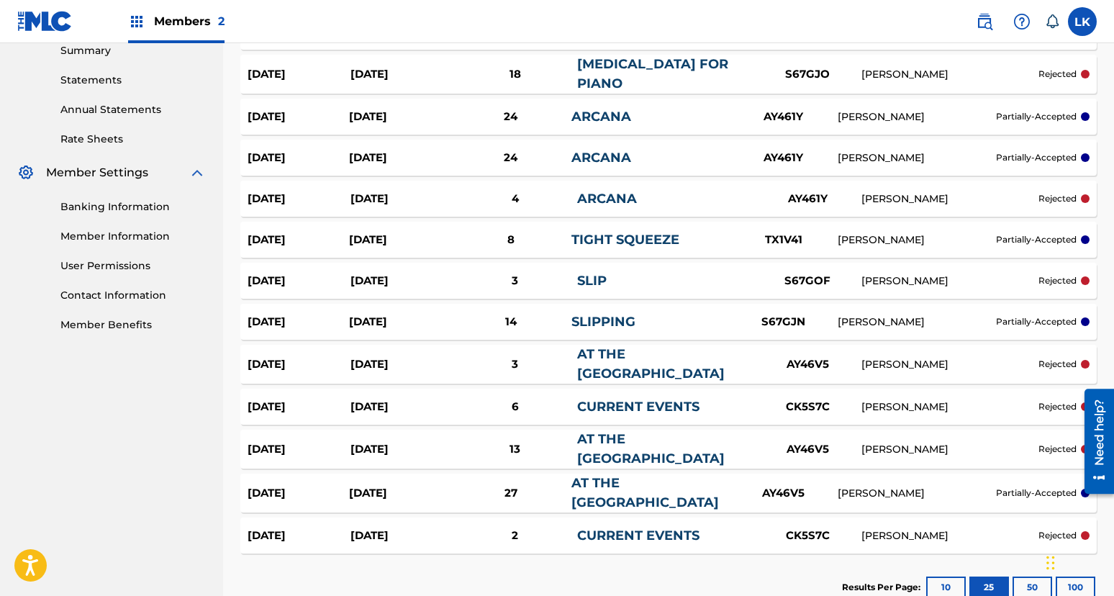
scroll to position [448, 0]
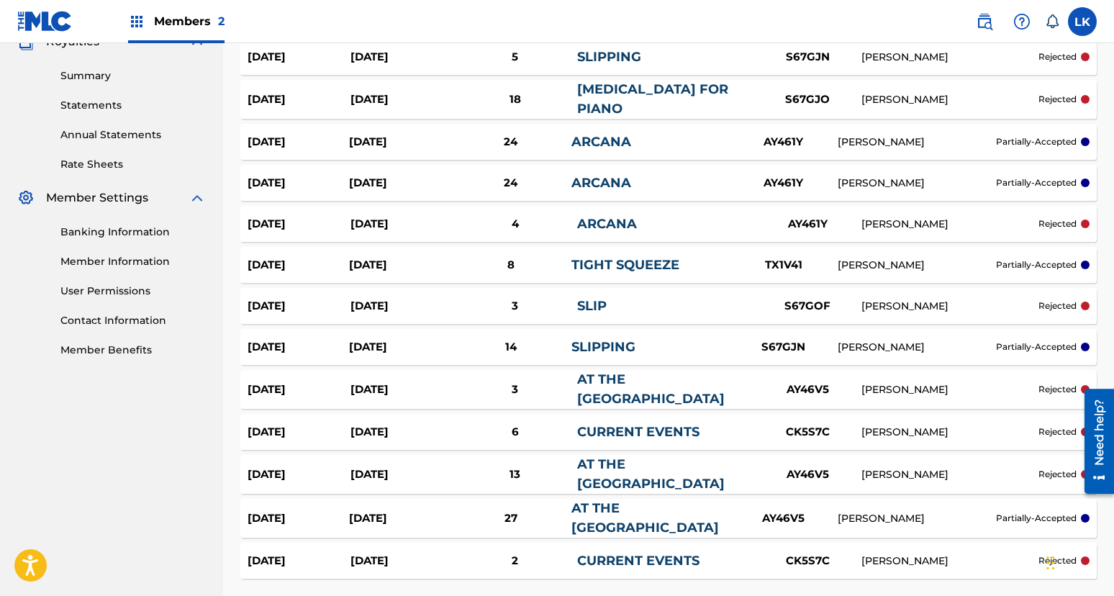
click at [556, 383] on div "3" at bounding box center [515, 389] width 124 height 17
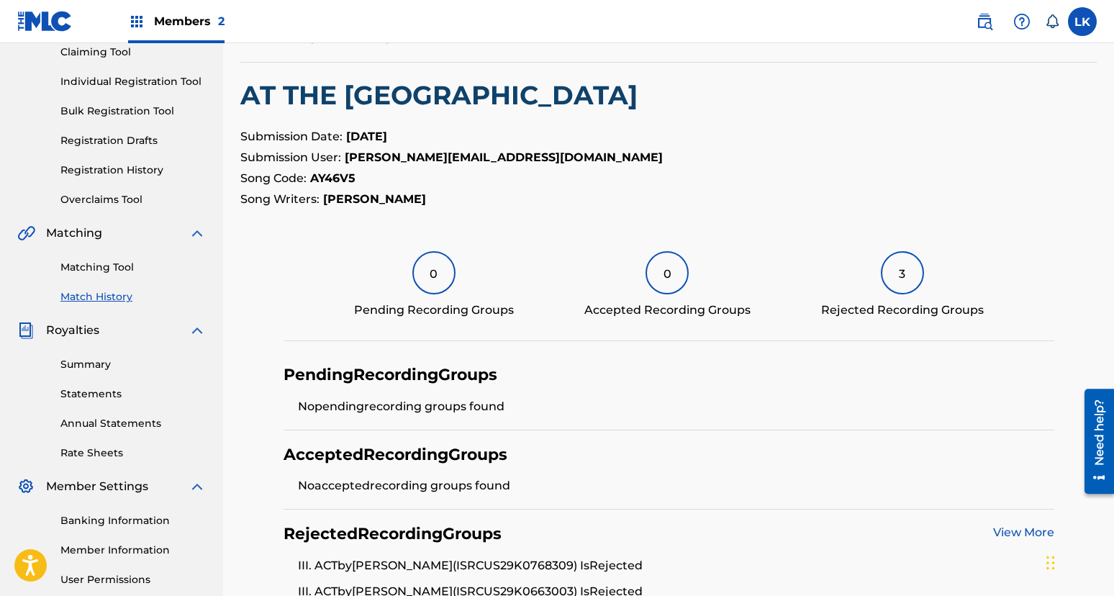
scroll to position [345, 0]
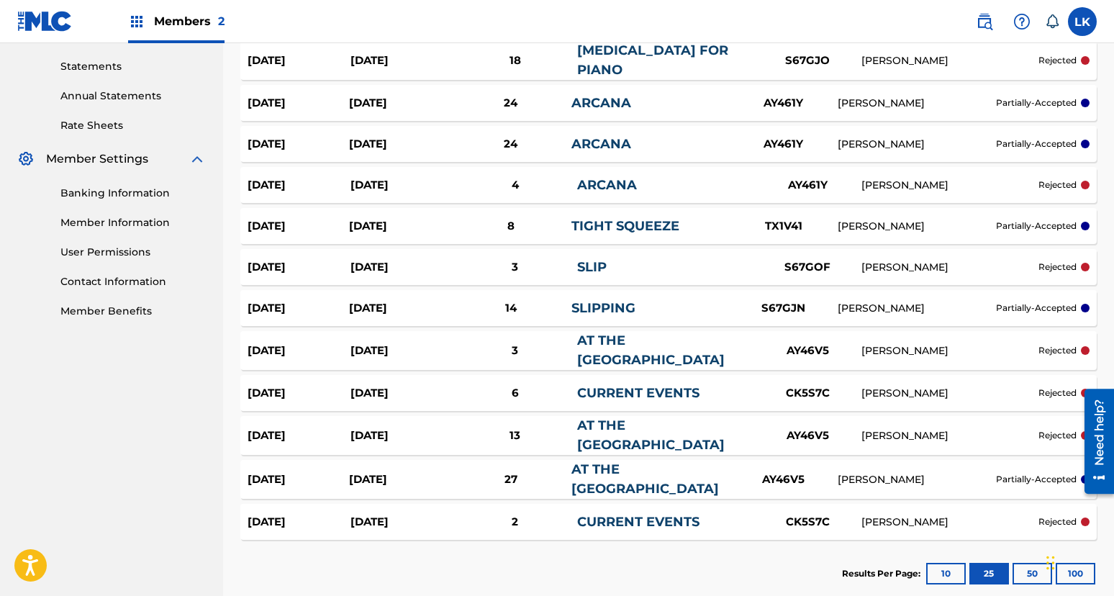
scroll to position [556, 0]
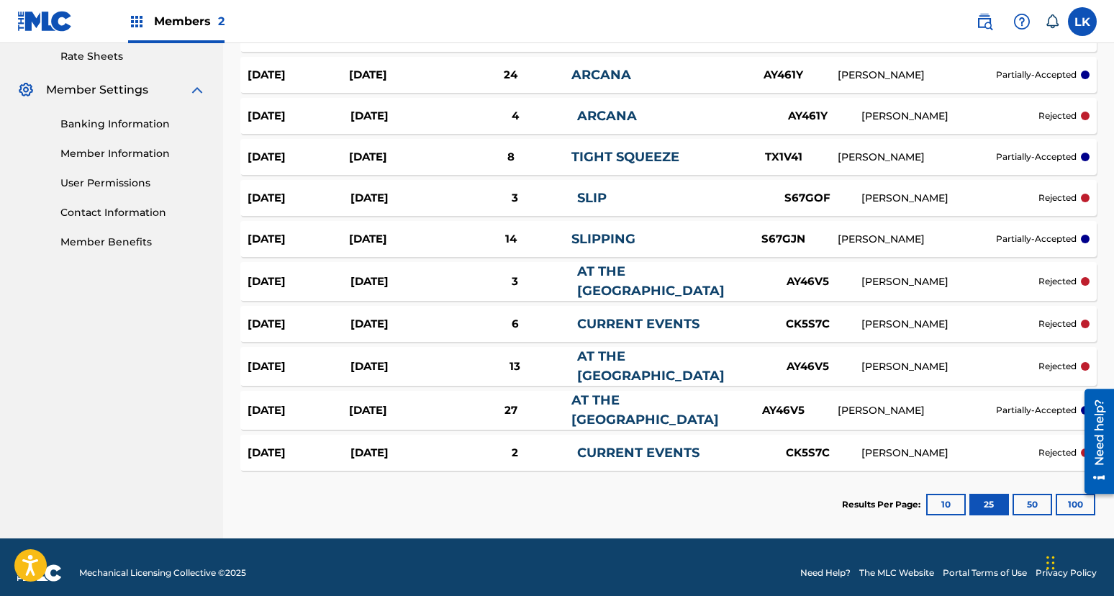
click at [598, 401] on link "AT THE [GEOGRAPHIC_DATA]" at bounding box center [645, 409] width 148 height 35
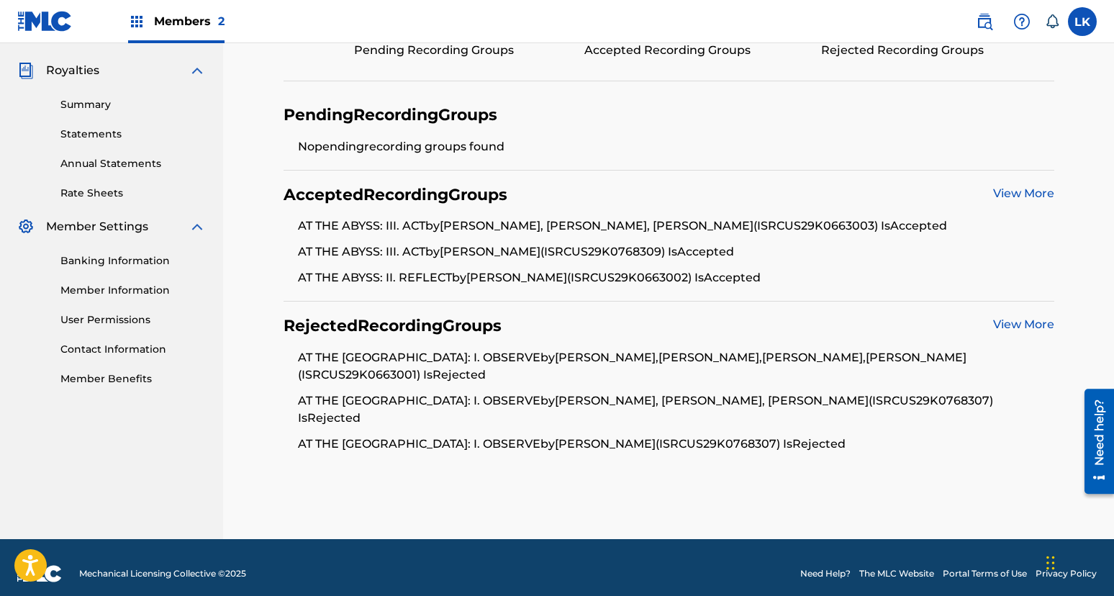
scroll to position [414, 0]
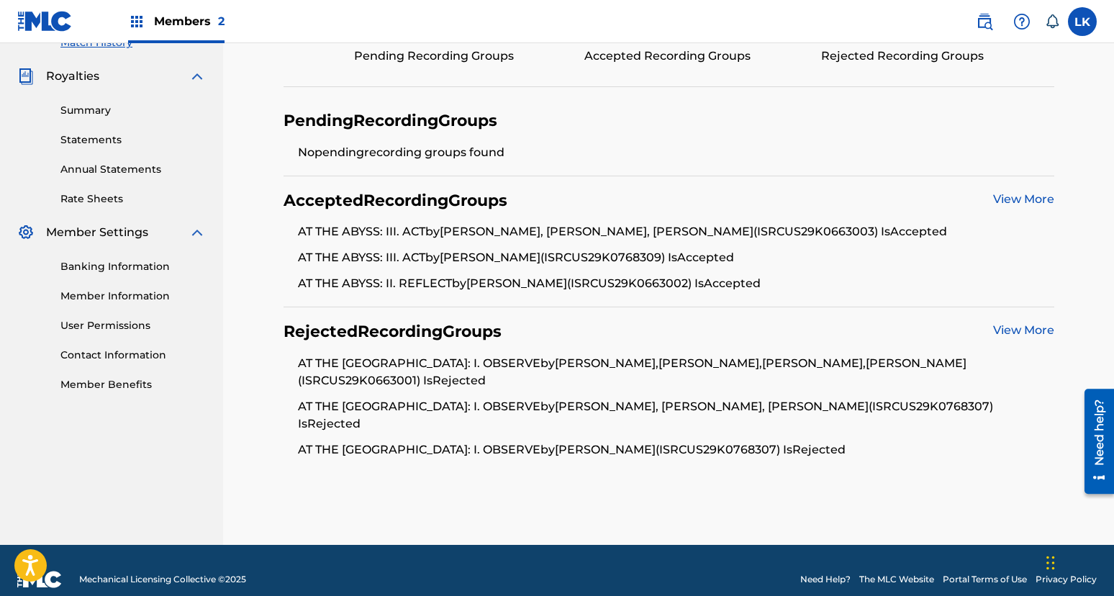
scroll to position [556, 0]
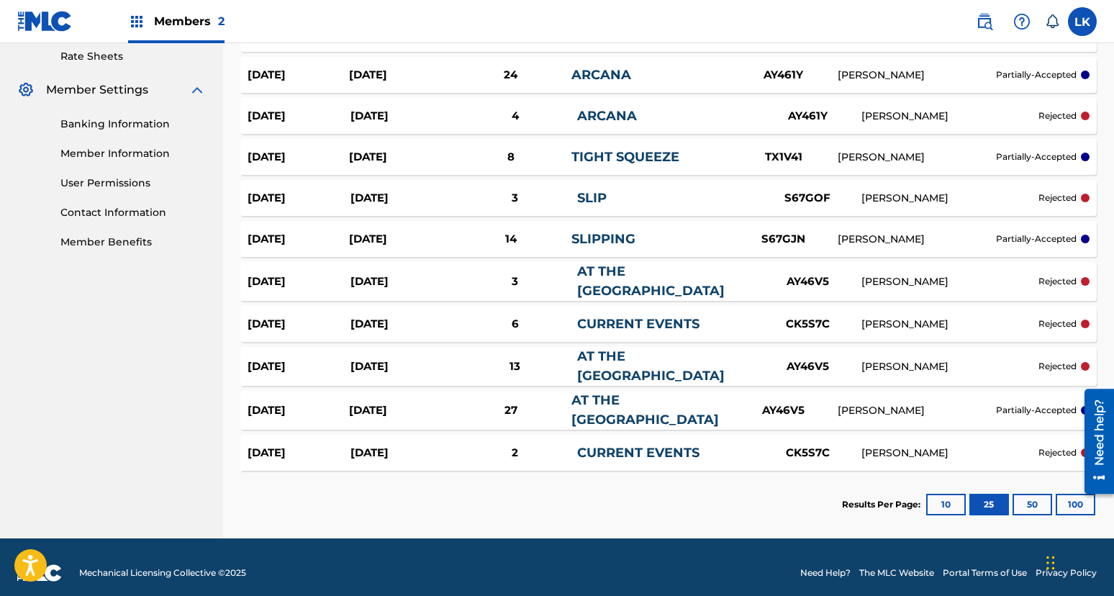
click at [532, 360] on div "13" at bounding box center [515, 366] width 124 height 17
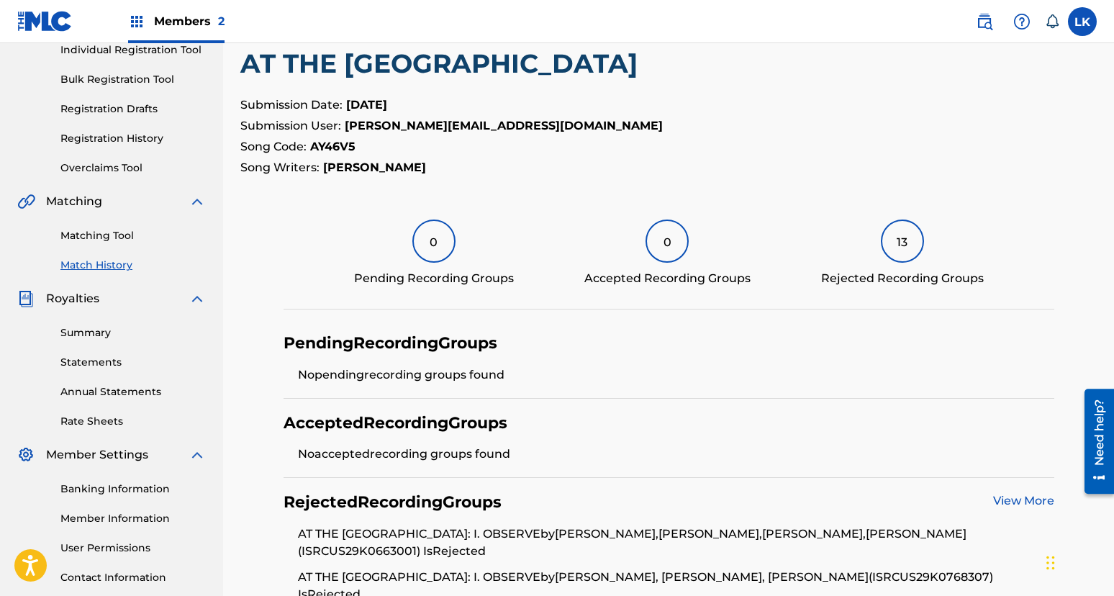
scroll to position [362, 0]
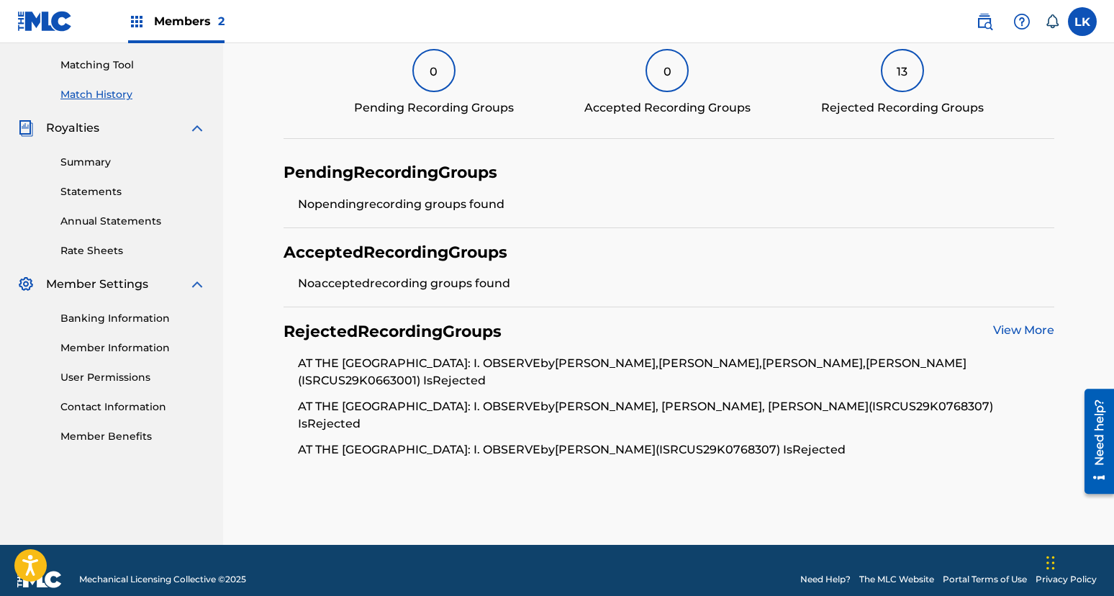
scroll to position [556, 0]
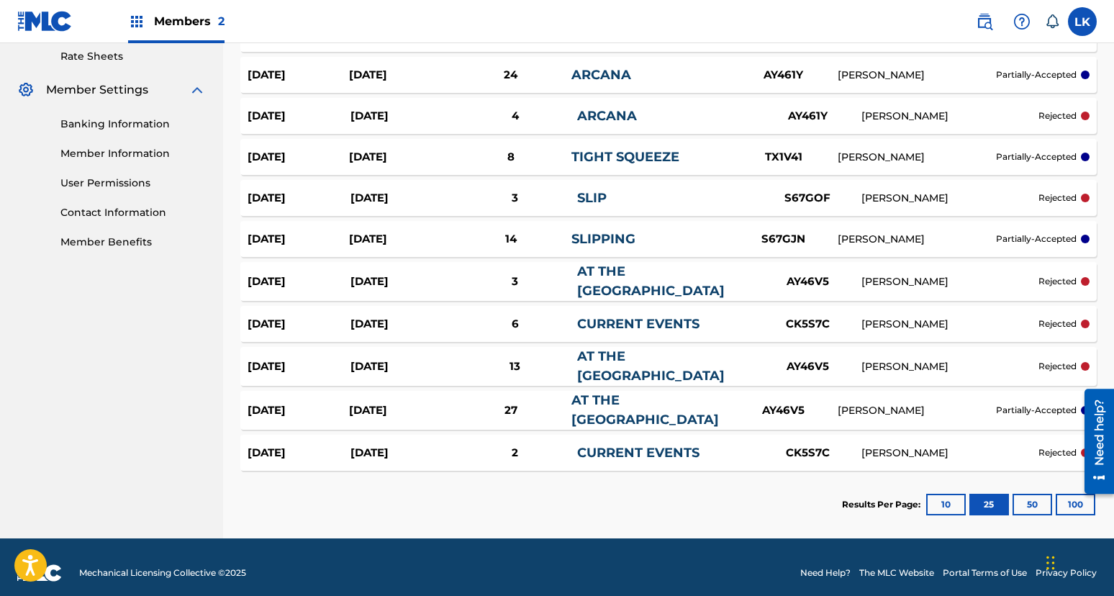
click at [532, 279] on div "3" at bounding box center [515, 282] width 124 height 17
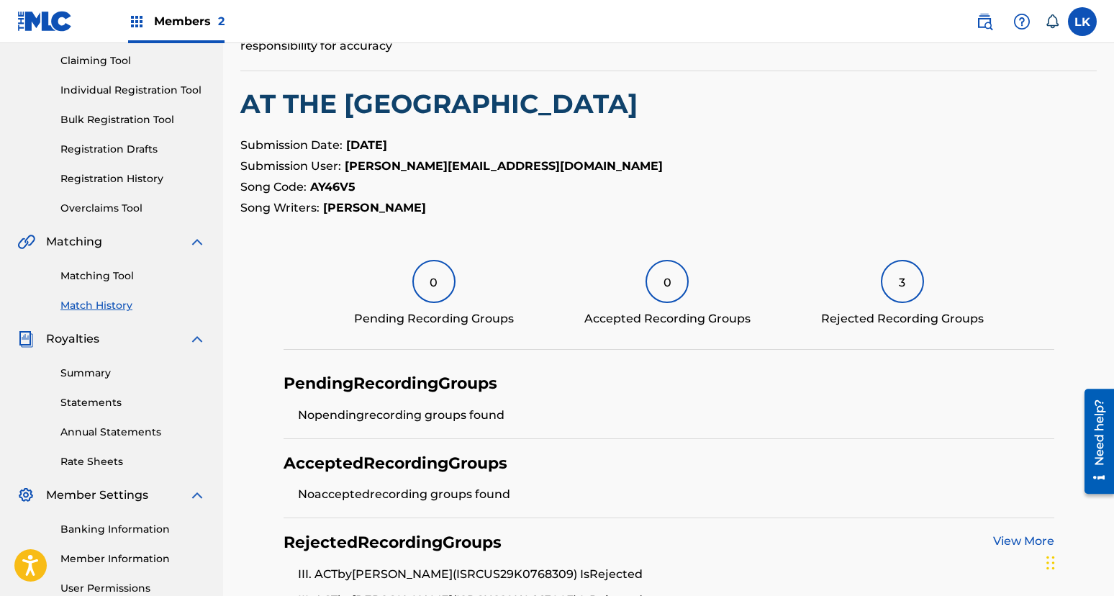
scroll to position [345, 0]
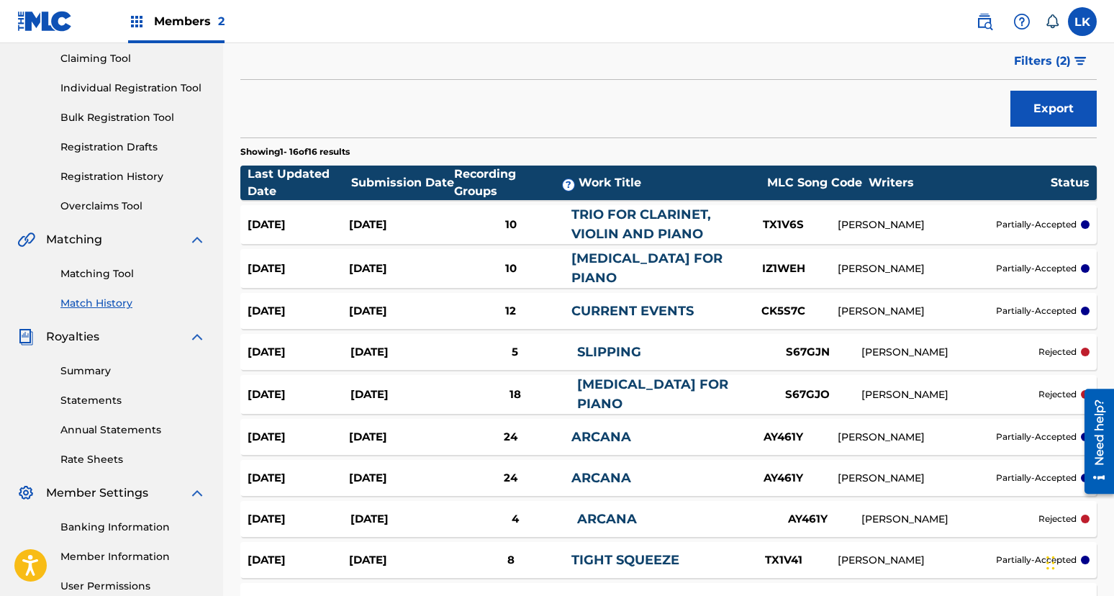
scroll to position [155, 0]
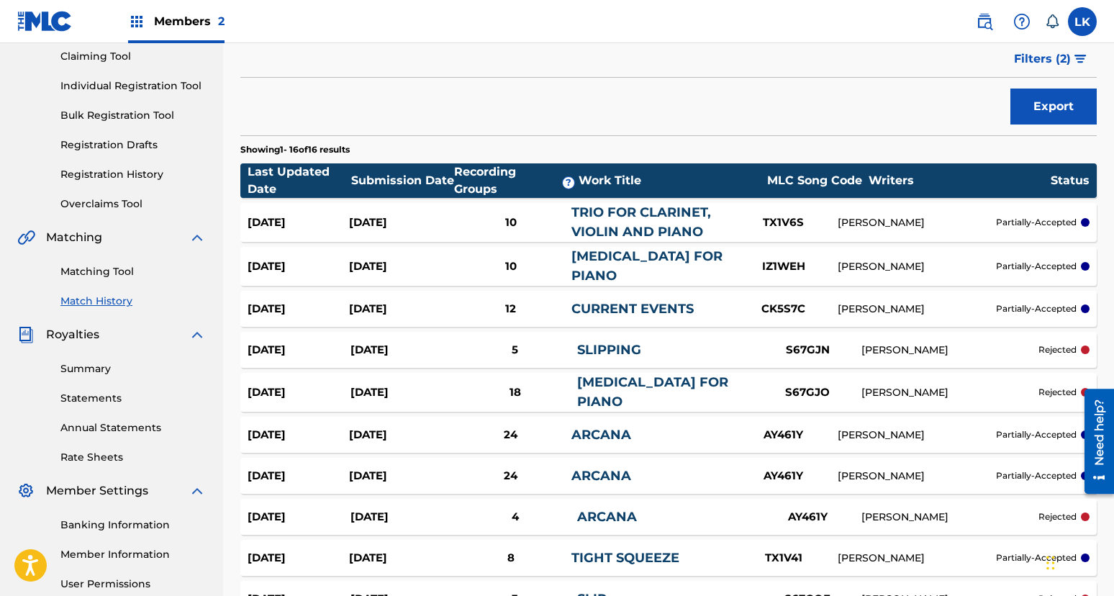
click at [511, 219] on div "10" at bounding box center [511, 222] width 122 height 17
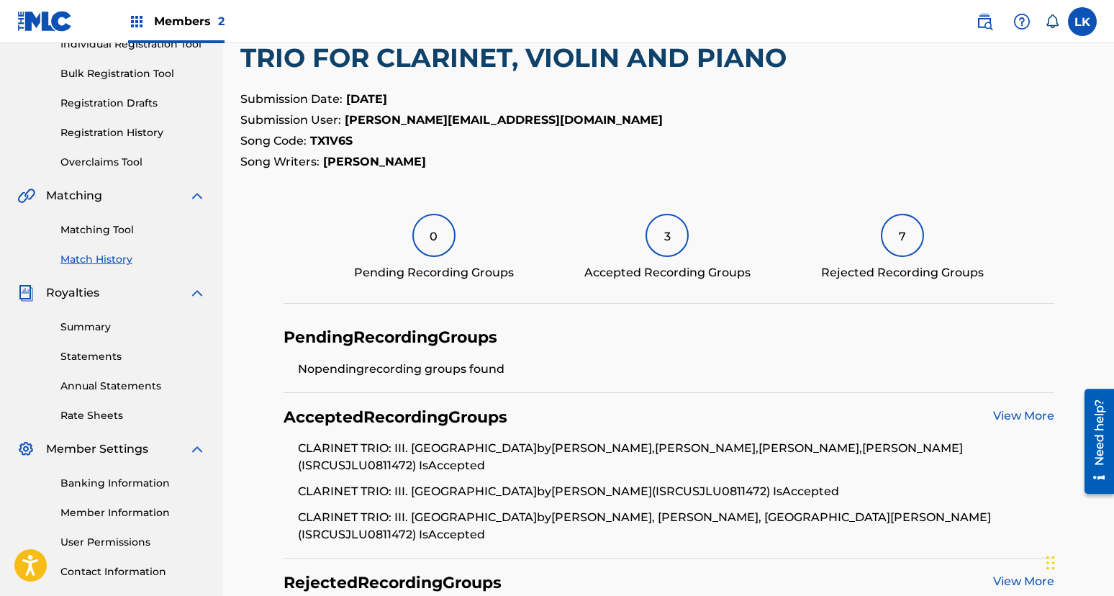
scroll to position [431, 0]
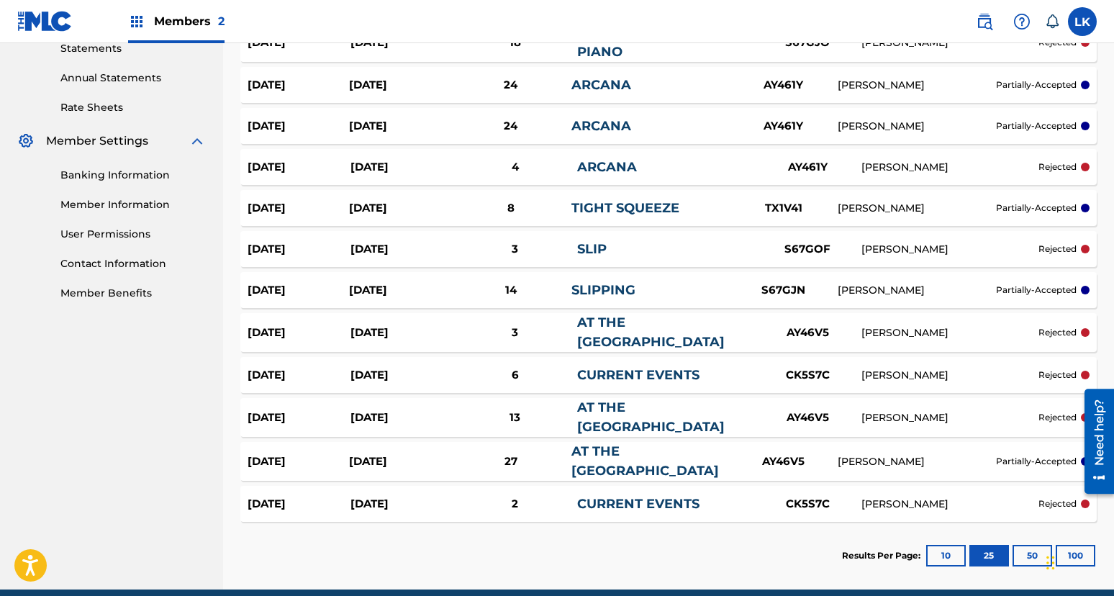
scroll to position [493, 0]
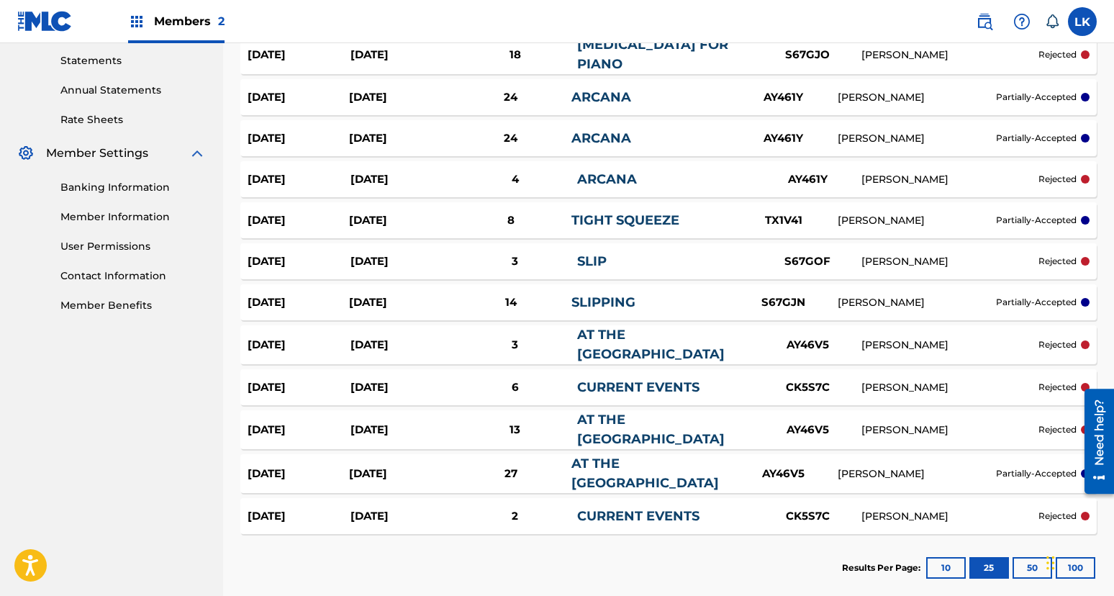
click at [528, 301] on div "14" at bounding box center [511, 302] width 122 height 17
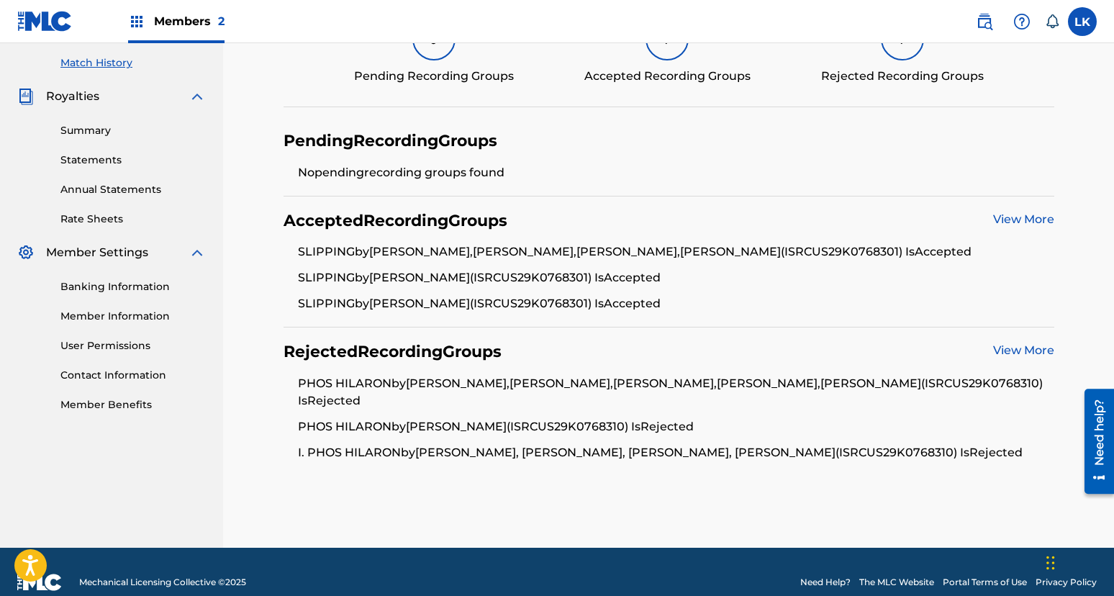
scroll to position [414, 0]
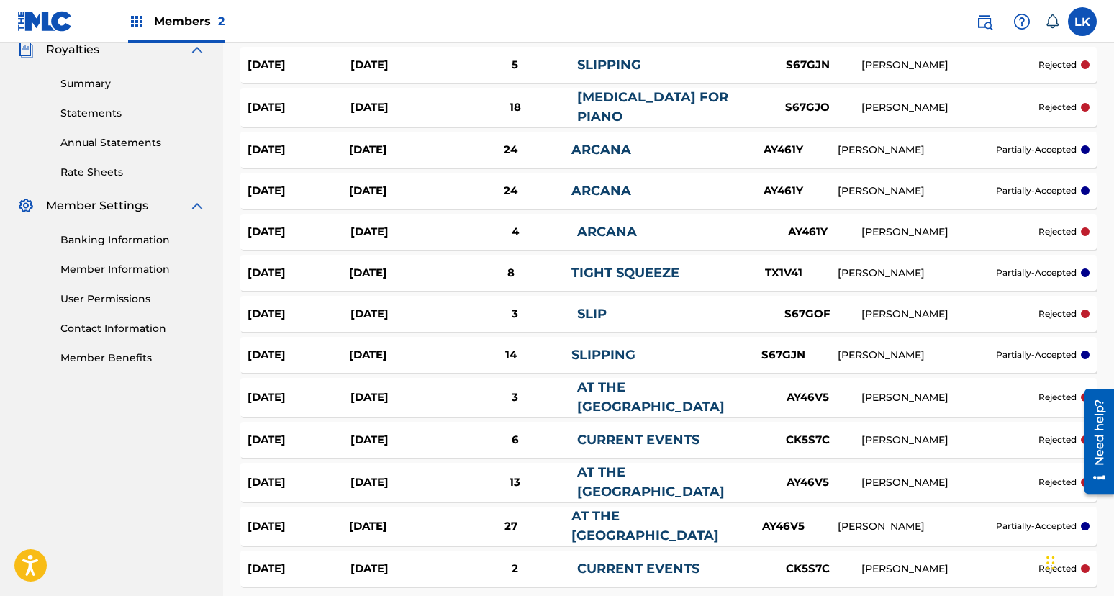
scroll to position [439, 0]
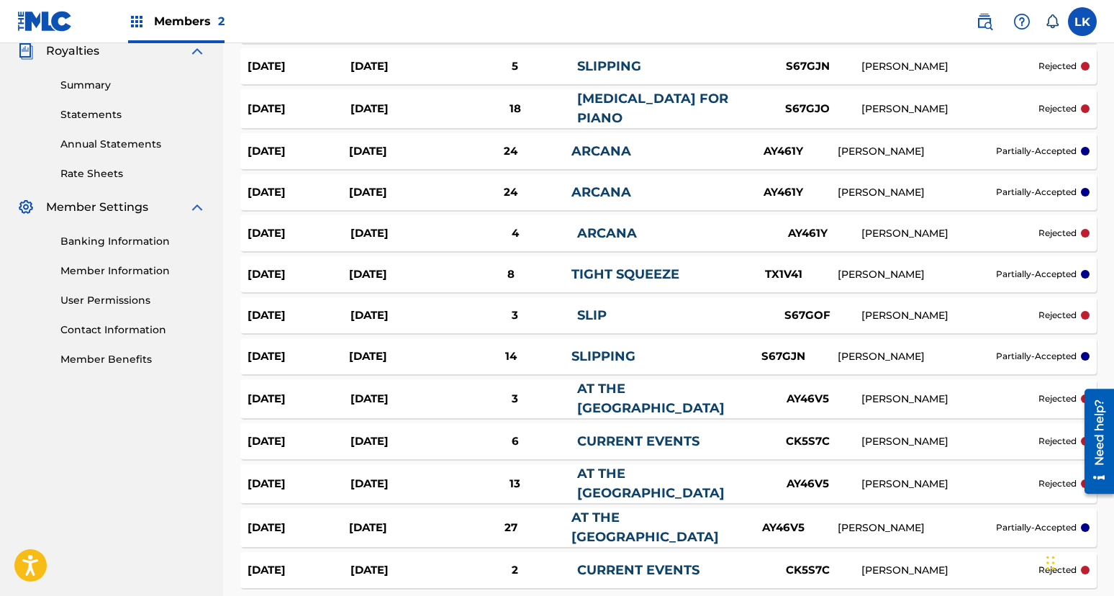
click at [544, 274] on div "8" at bounding box center [511, 274] width 122 height 17
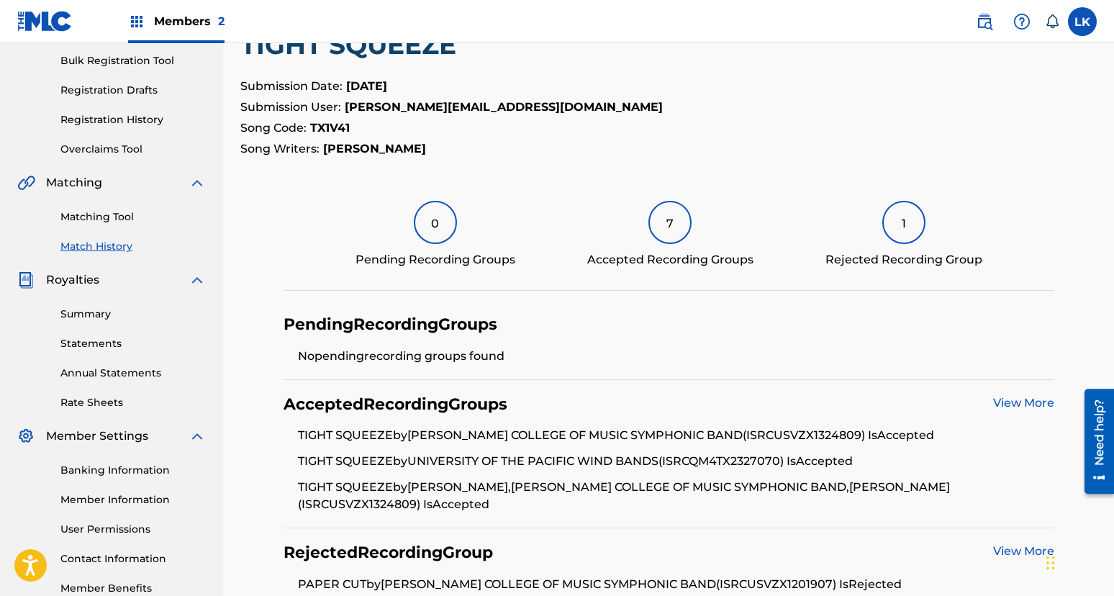
scroll to position [184, 0]
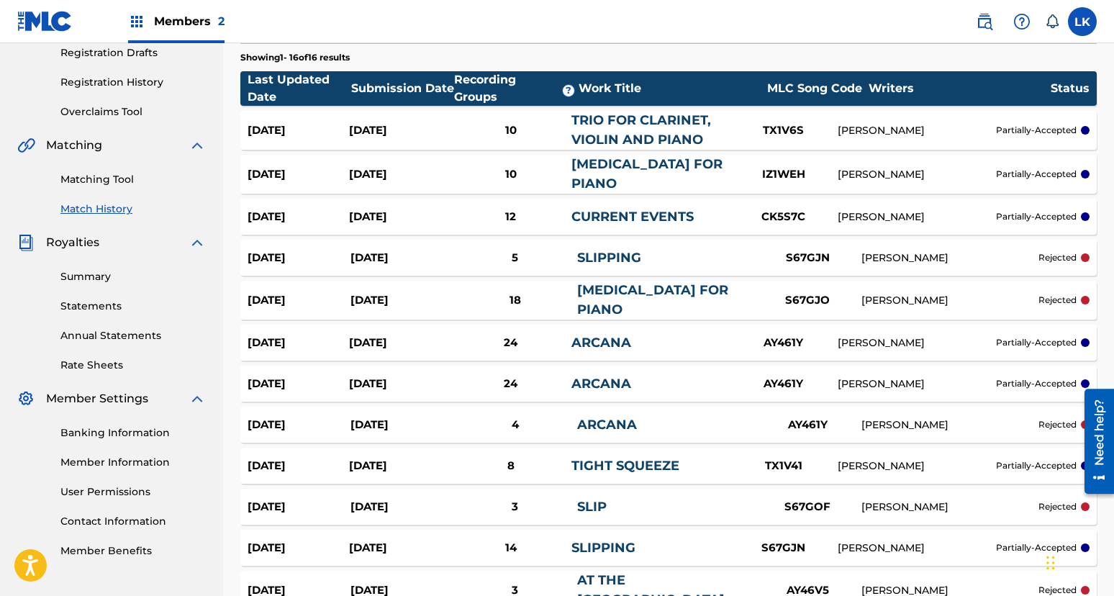
scroll to position [245, 0]
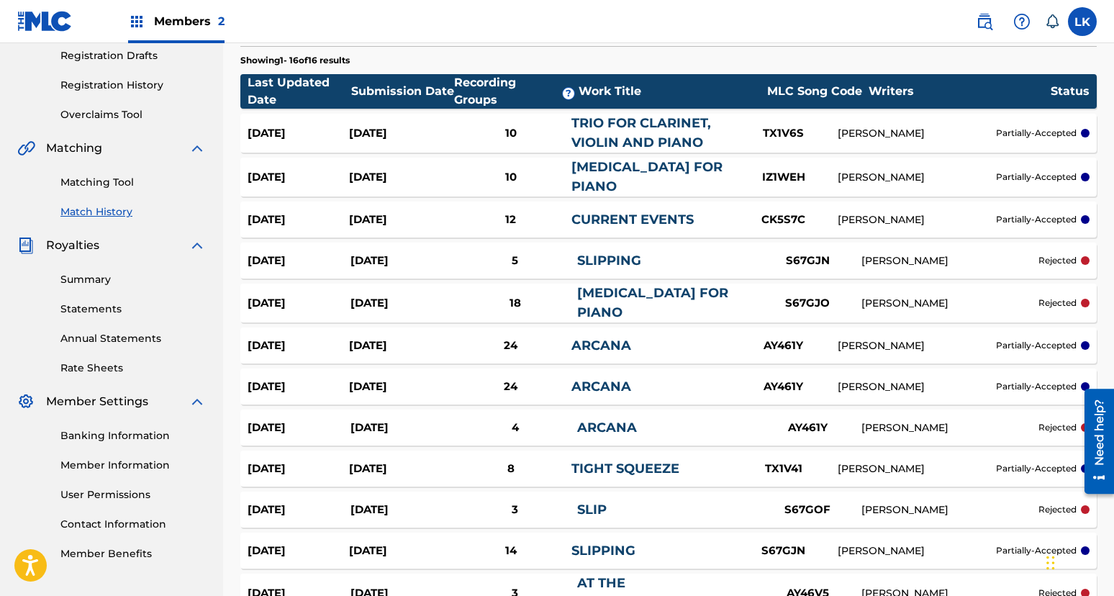
click at [609, 186] on link "[MEDICAL_DATA] FOR PIANO" at bounding box center [646, 176] width 151 height 35
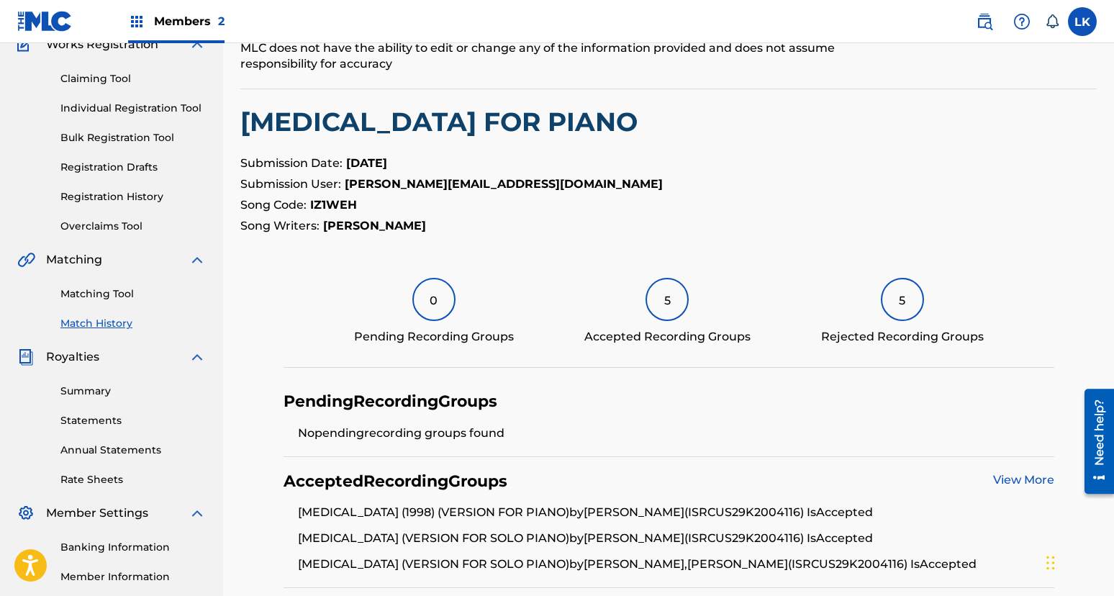
scroll to position [397, 0]
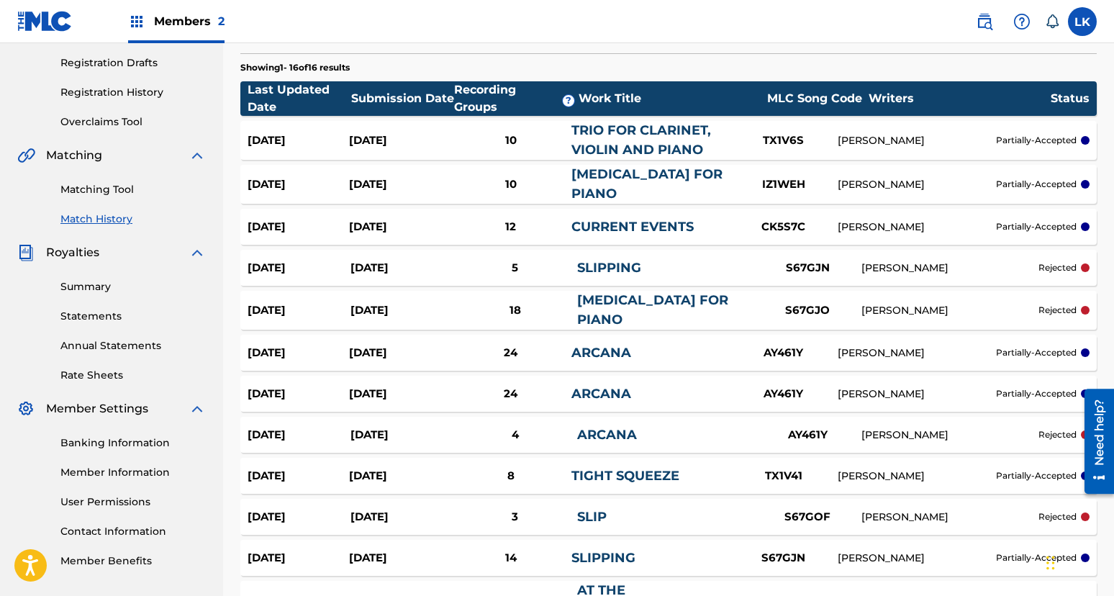
scroll to position [237, 0]
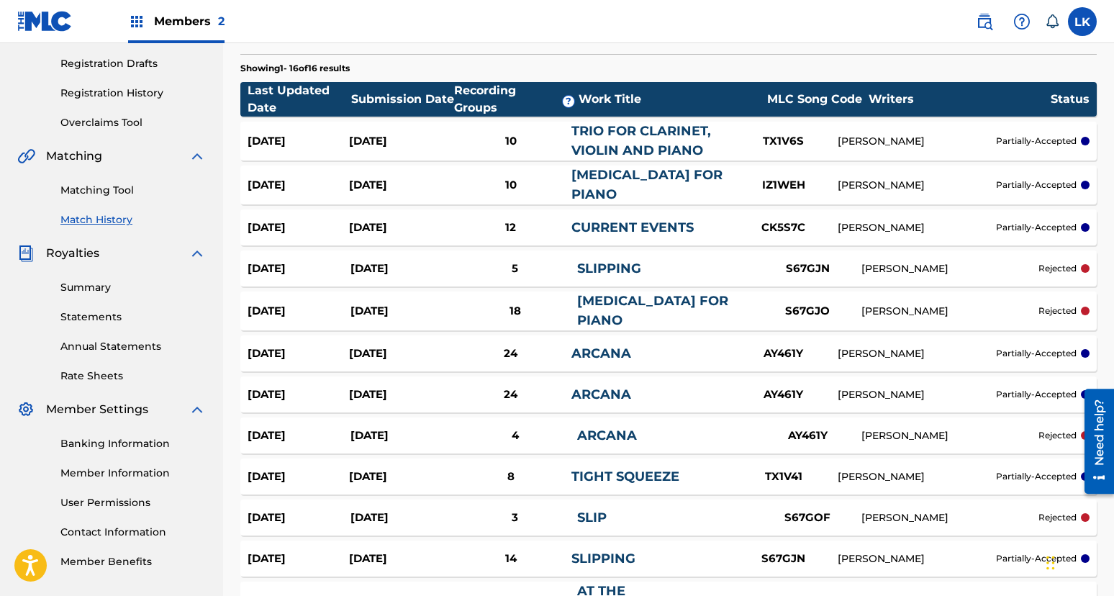
click at [670, 147] on link "TRIO FOR CLARINET, VIOLIN AND PIANO" at bounding box center [641, 140] width 140 height 35
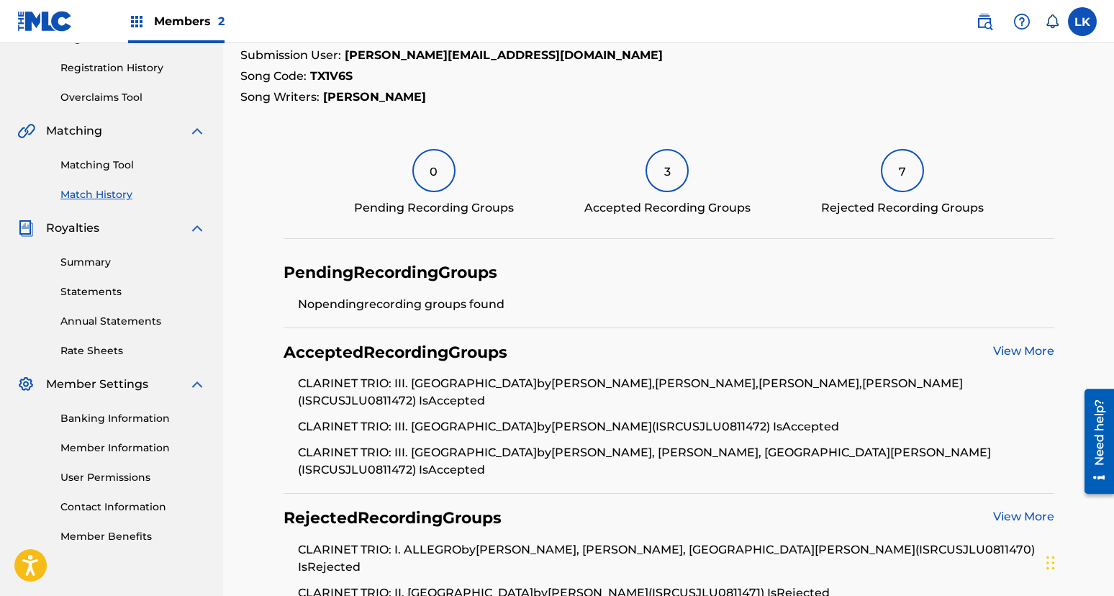
scroll to position [431, 0]
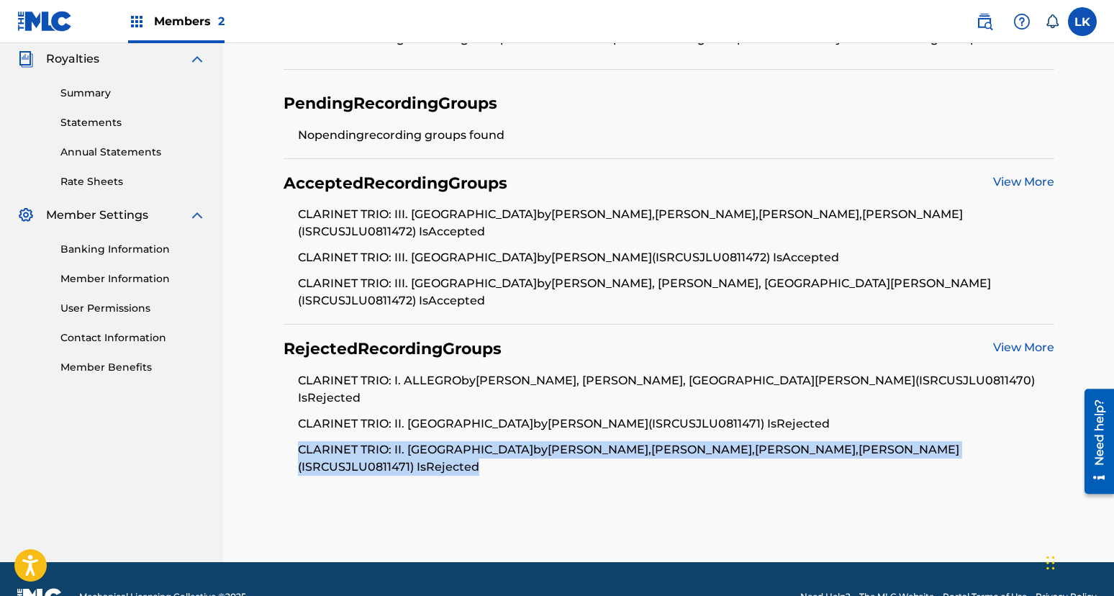
drag, startPoint x: 381, startPoint y: 430, endPoint x: 280, endPoint y: 407, distance: 104.1
click at [280, 407] on section "Pending Recording Groups No pending recording groups found Accepted Recording G…" at bounding box center [668, 284] width 856 height 411
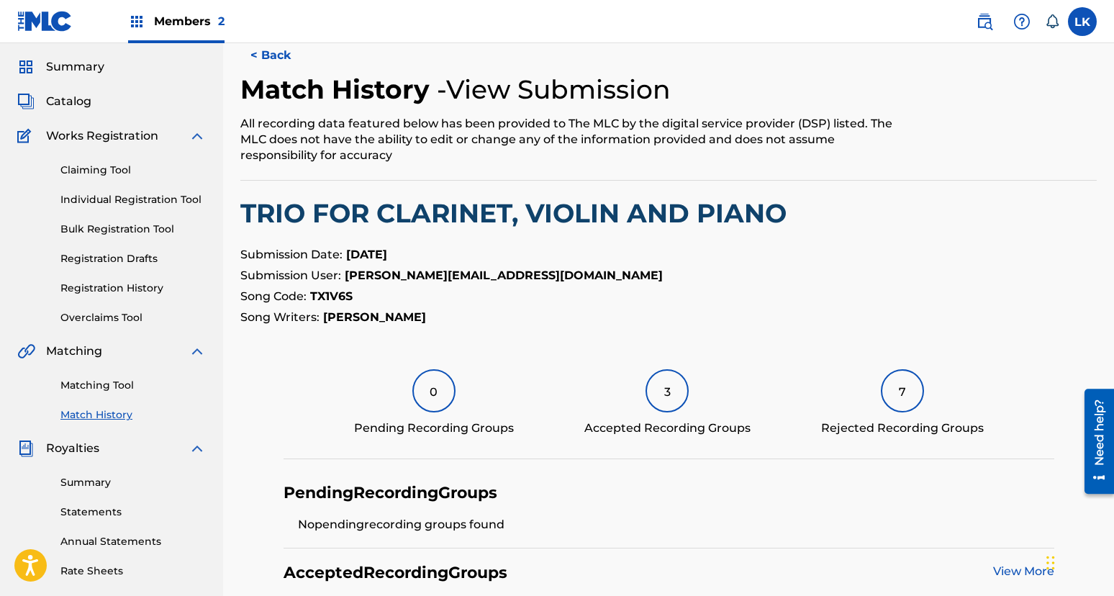
scroll to position [43, 0]
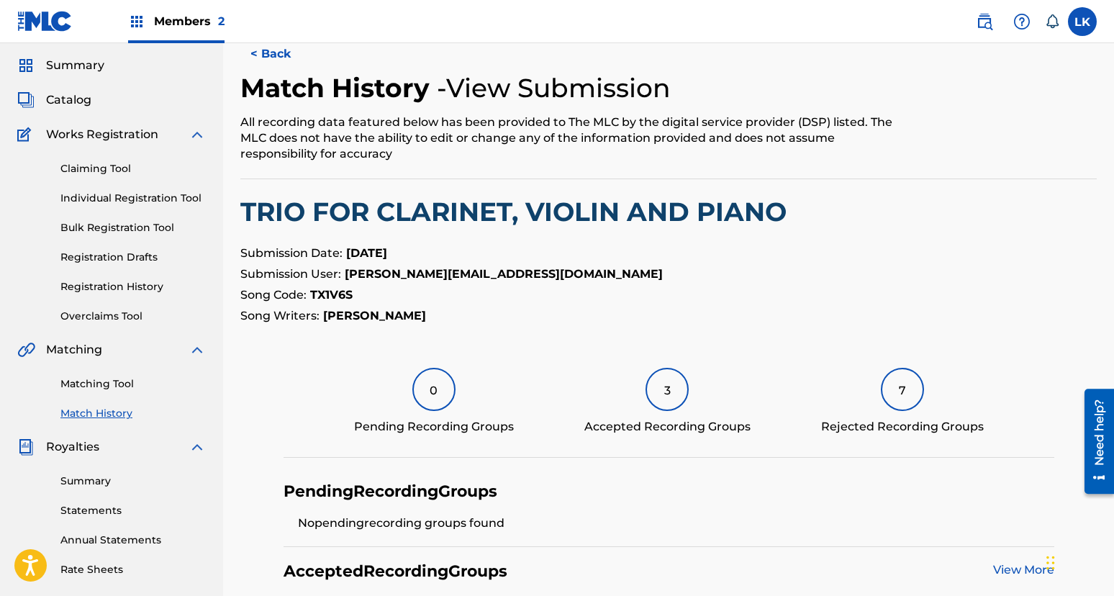
scroll to position [237, 0]
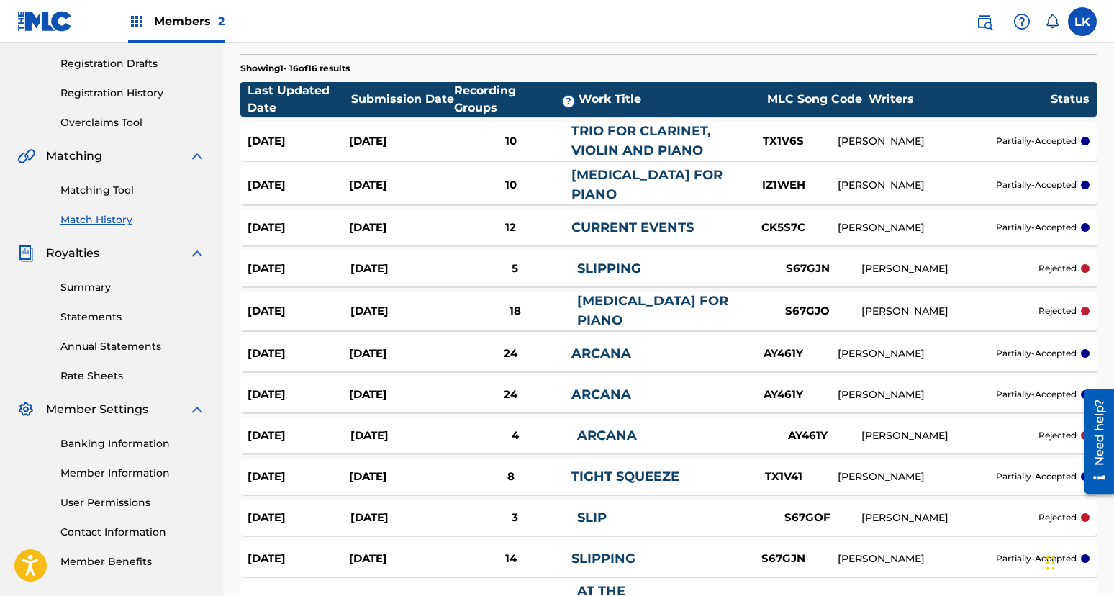
click at [394, 188] on div "[DATE]" at bounding box center [399, 185] width 101 height 17
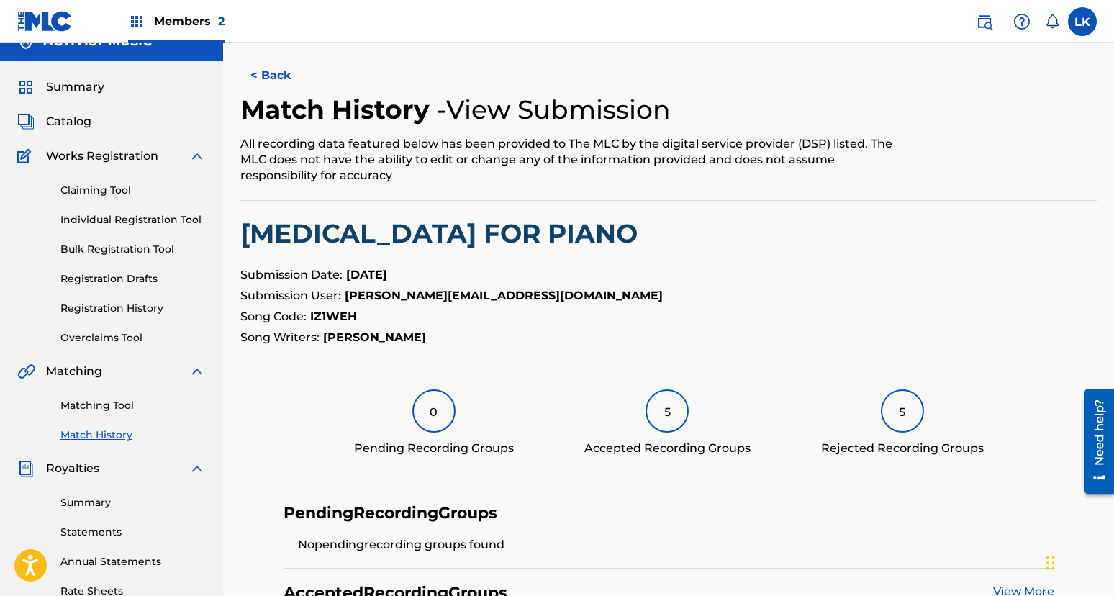
scroll to position [24, 0]
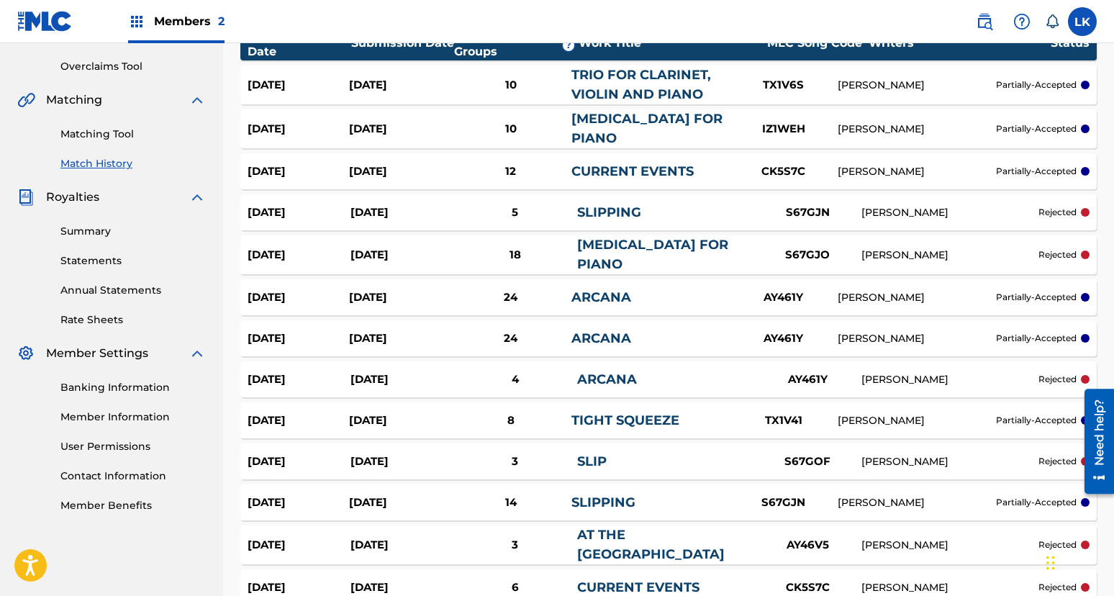
scroll to position [296, 0]
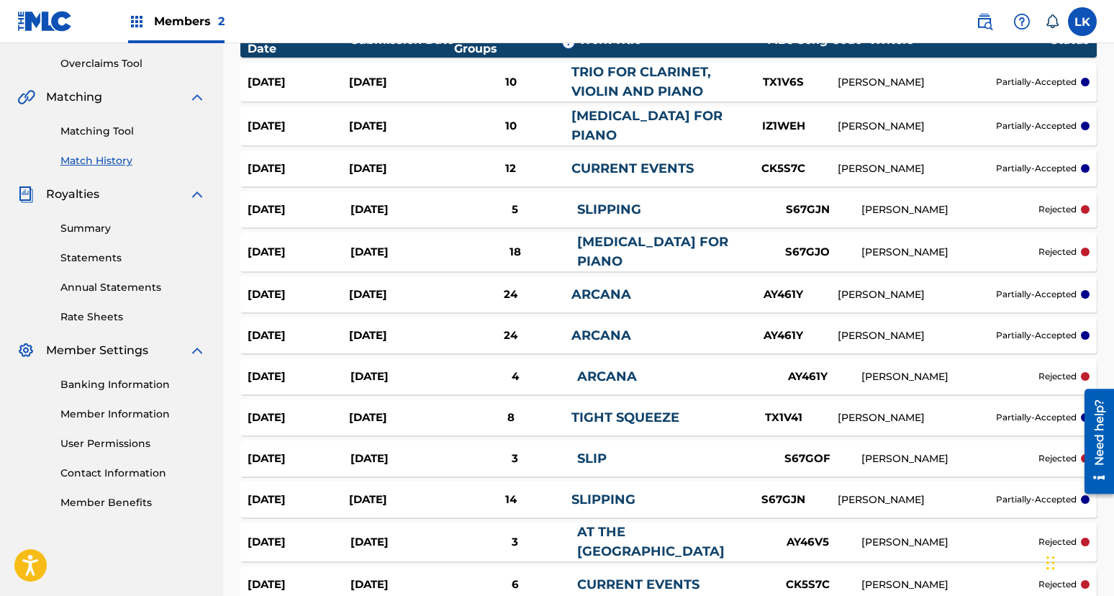
click at [398, 453] on div "[DATE]" at bounding box center [402, 459] width 103 height 17
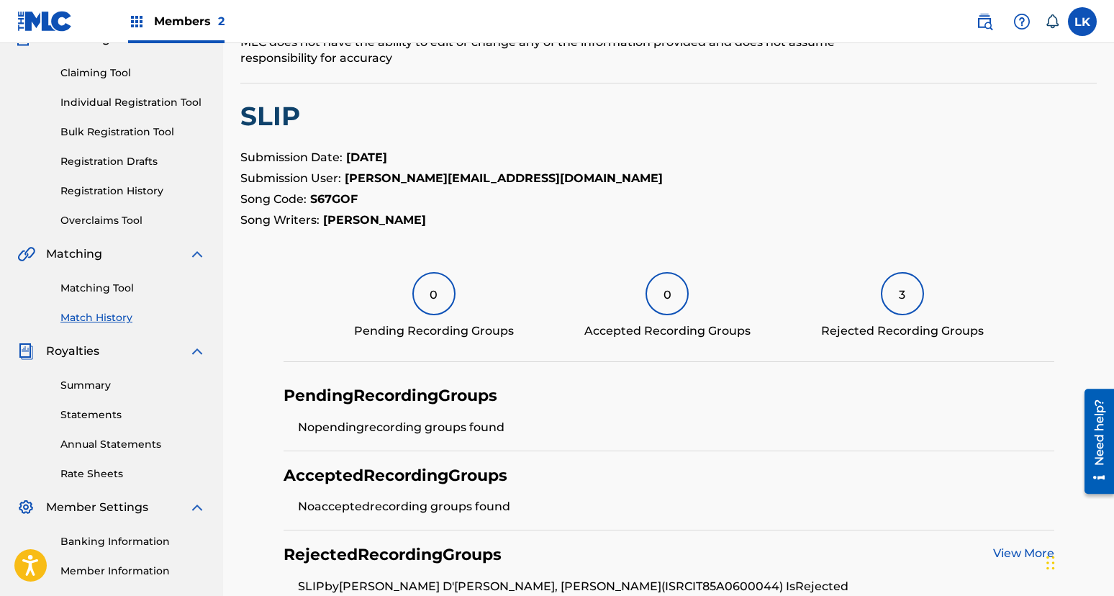
scroll to position [345, 0]
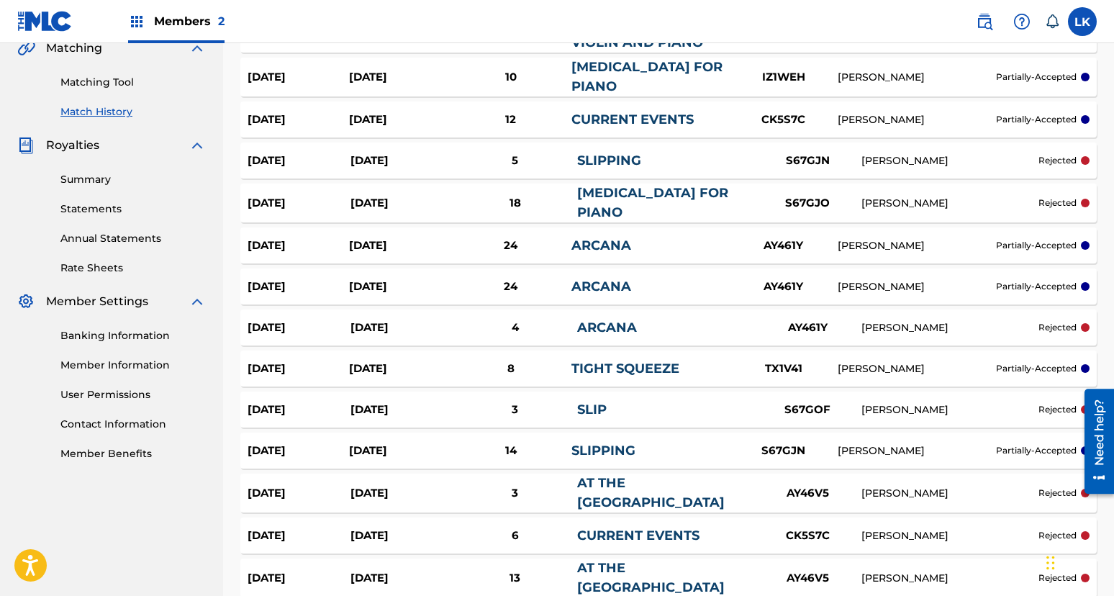
scroll to position [296, 0]
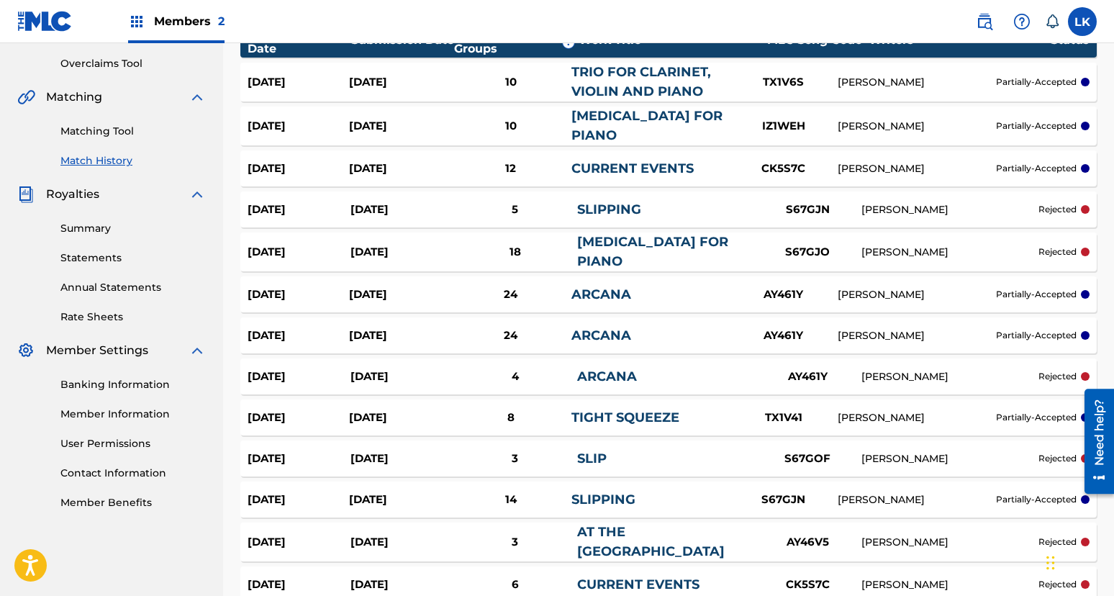
click at [394, 213] on div "[DATE]" at bounding box center [402, 210] width 103 height 17
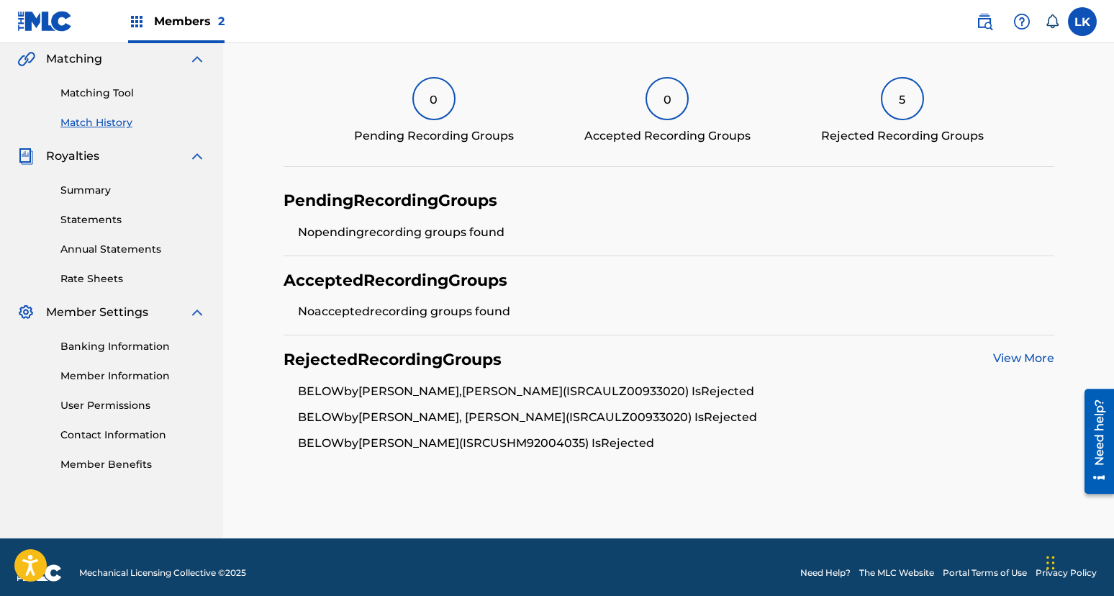
scroll to position [345, 0]
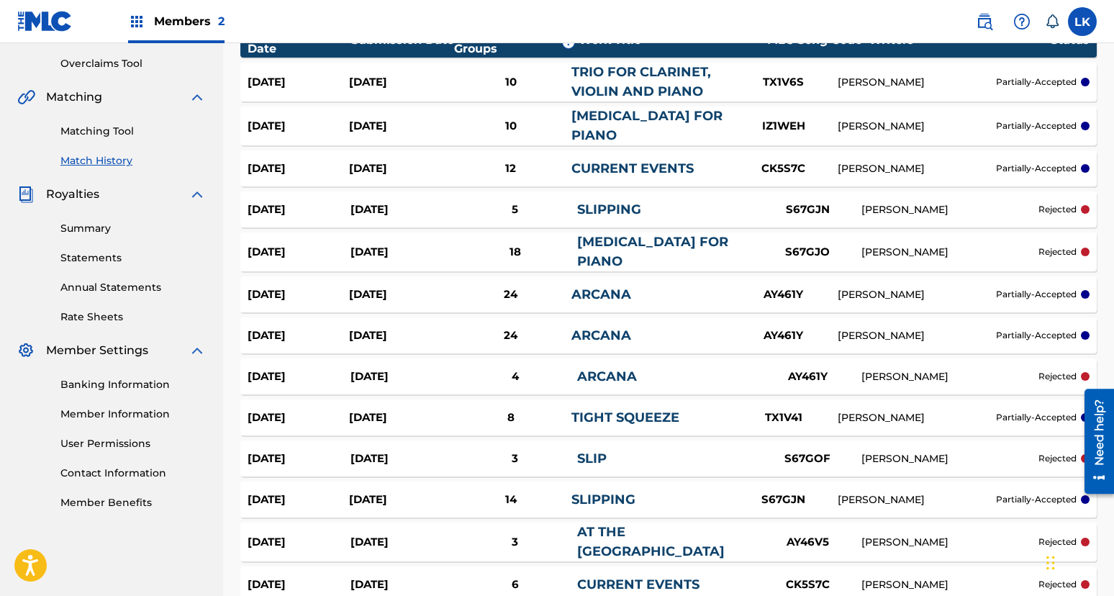
scroll to position [308, 0]
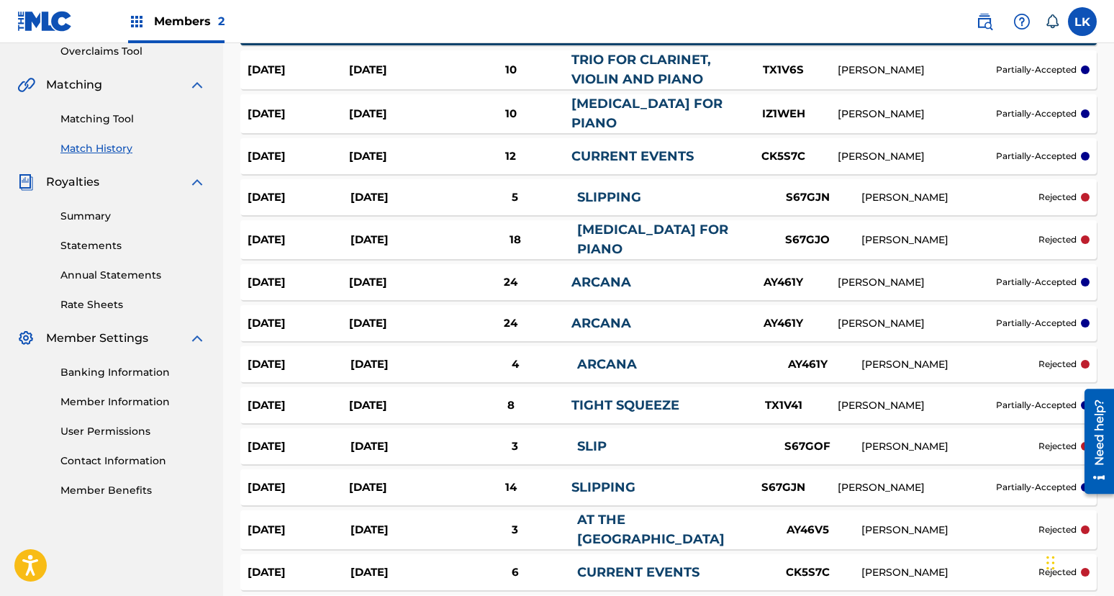
click at [387, 109] on div "[DATE]" at bounding box center [399, 114] width 101 height 17
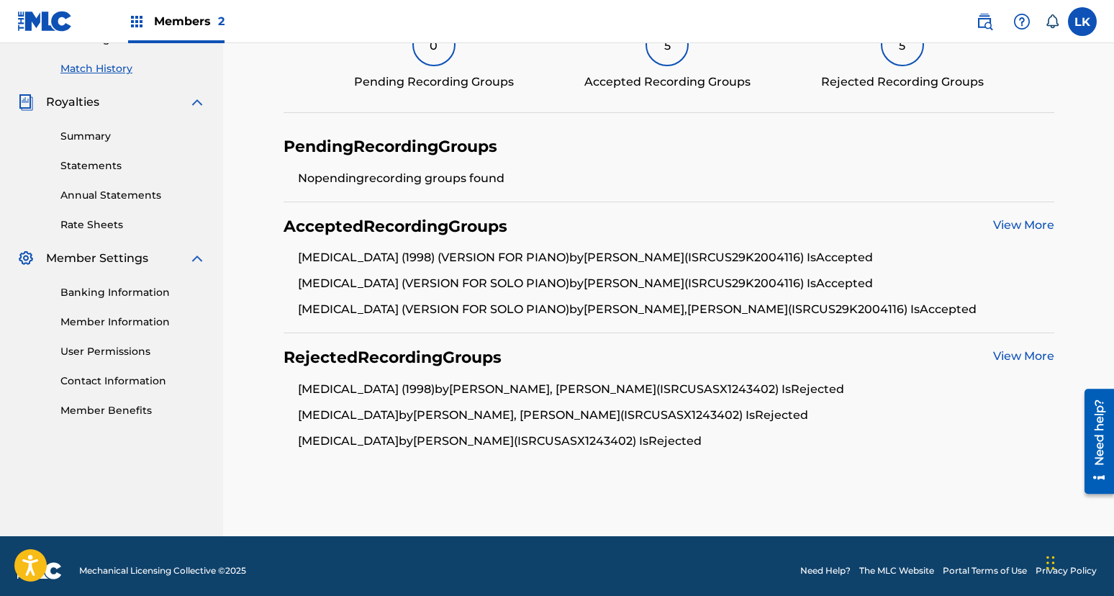
scroll to position [383, 0]
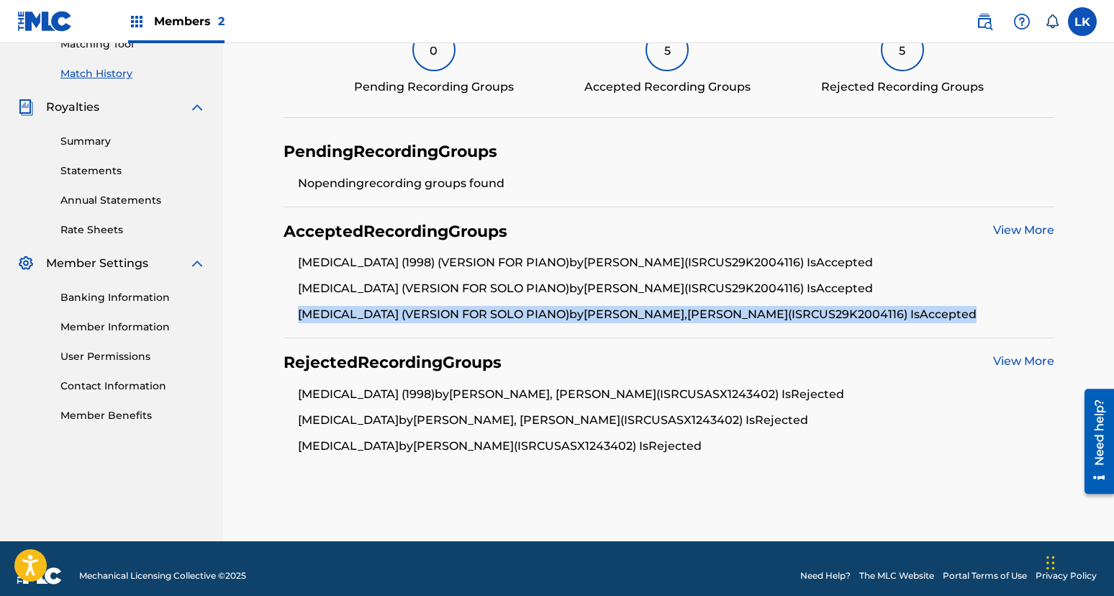
drag, startPoint x: 950, startPoint y: 310, endPoint x: 289, endPoint y: 315, distance: 660.7
click at [289, 315] on ul "[MEDICAL_DATA] (1998) (VERSION FOR PIANO) by [PERSON_NAME] (ISRC US29K2004116 )…" at bounding box center [669, 288] width 771 height 69
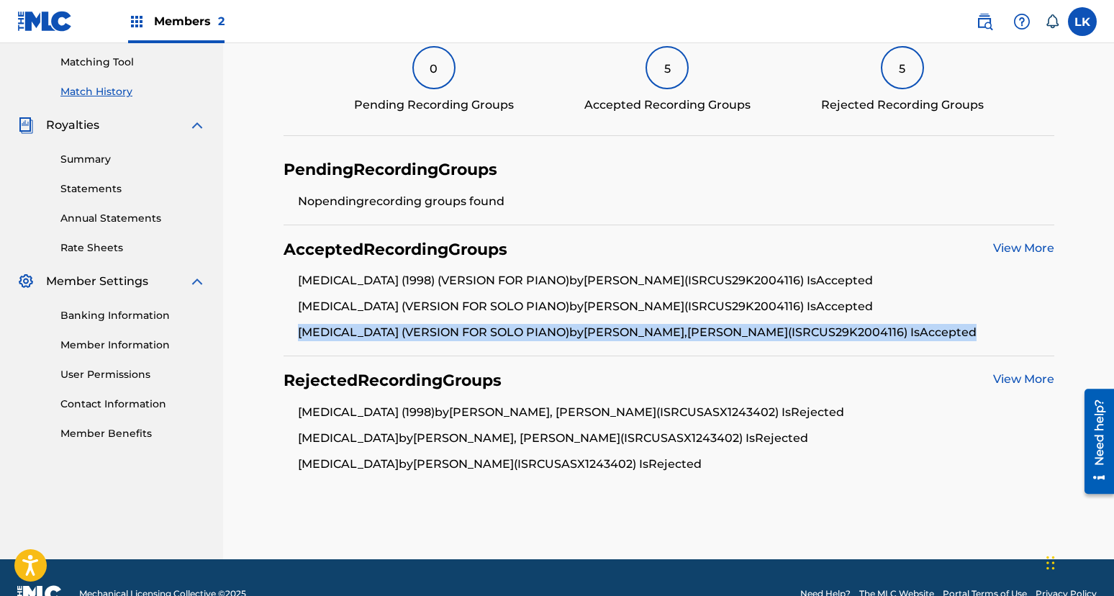
scroll to position [363, 0]
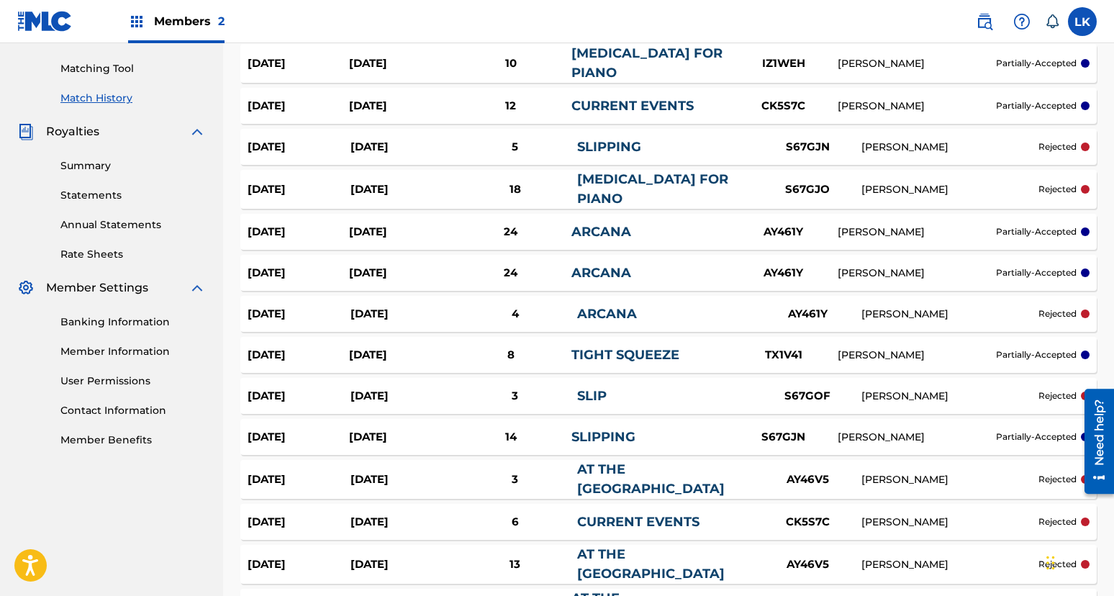
scroll to position [359, 0]
click at [396, 387] on div "[DATE]" at bounding box center [402, 395] width 103 height 17
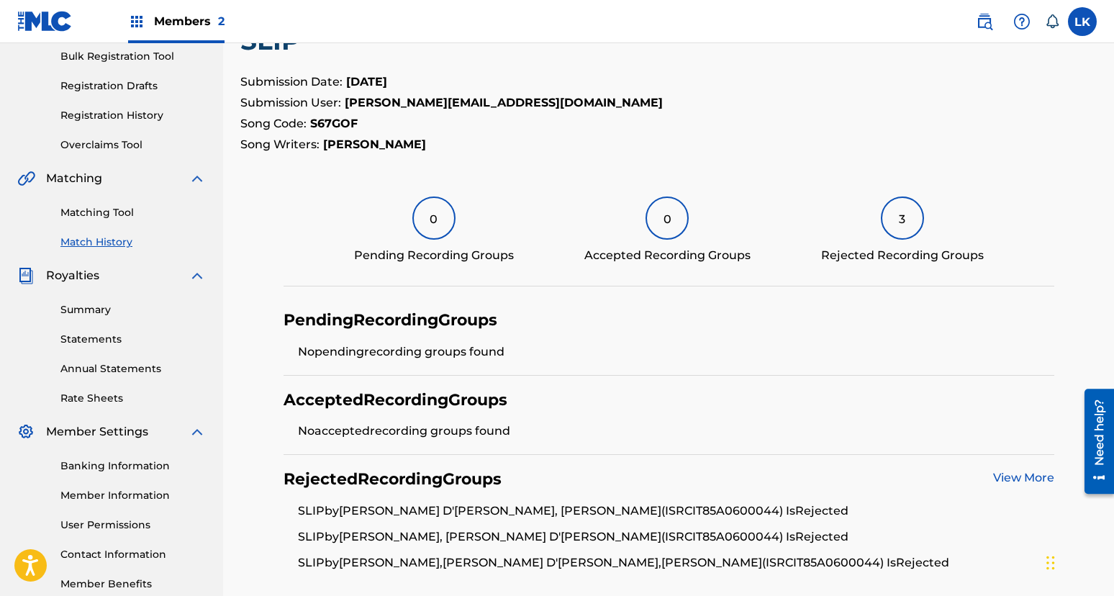
scroll to position [345, 0]
